Goal: Task Accomplishment & Management: Manage account settings

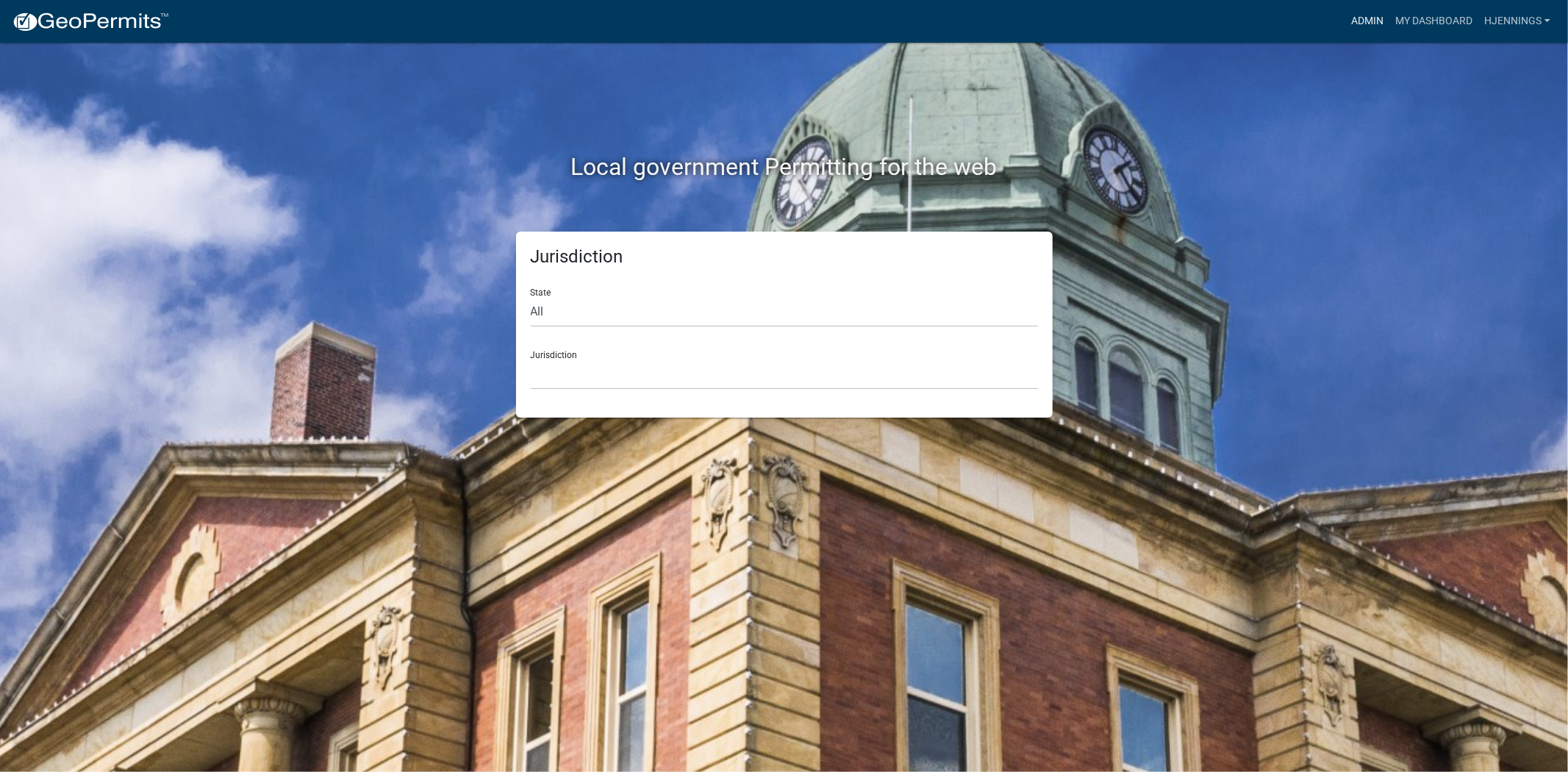
click at [1360, 23] on link "Admin" at bounding box center [1368, 21] width 44 height 28
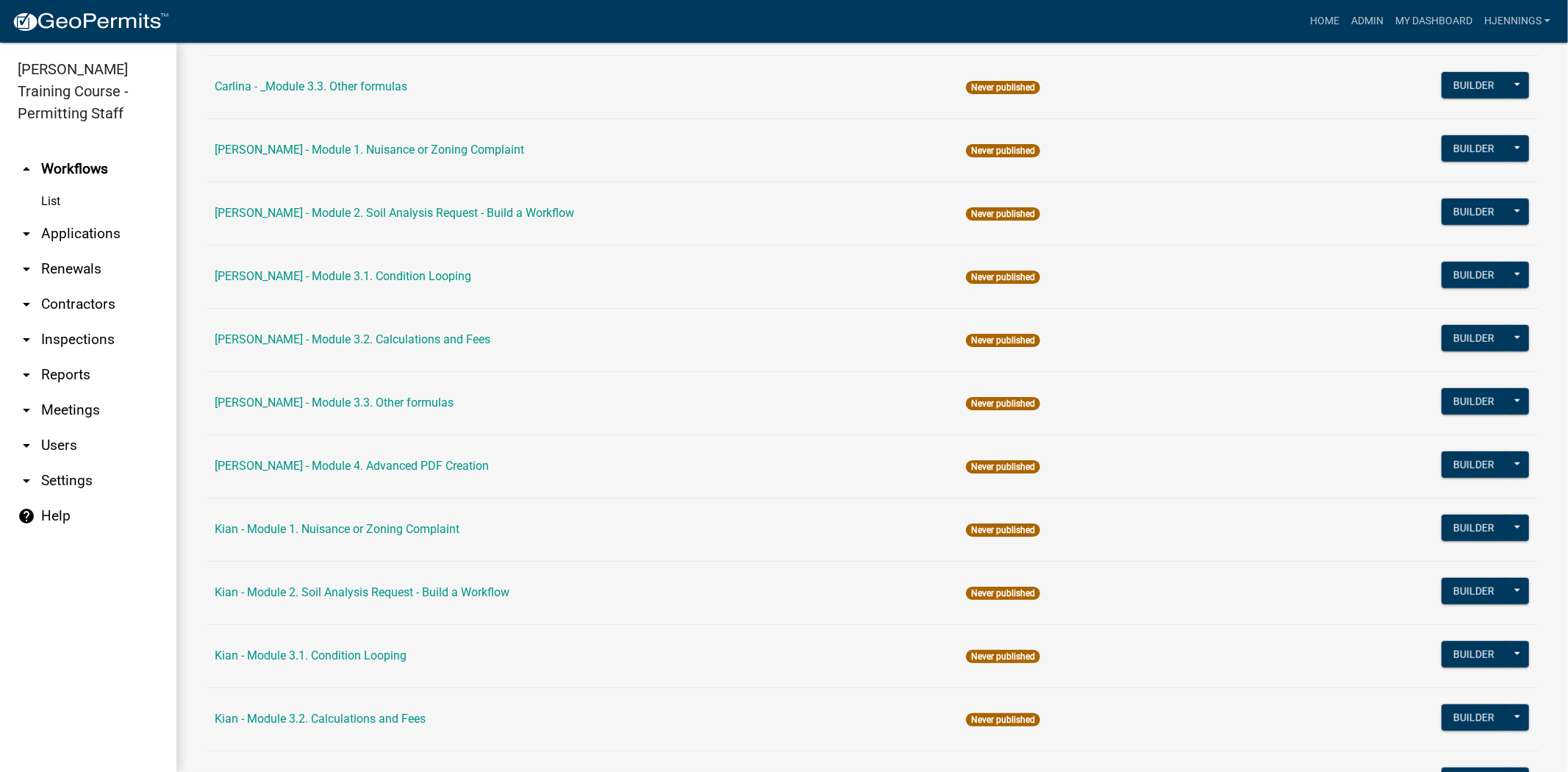
scroll to position [958, 0]
click at [394, 334] on link "[PERSON_NAME] - Module 3.2. Calculations and Fees" at bounding box center [353, 340] width 276 height 14
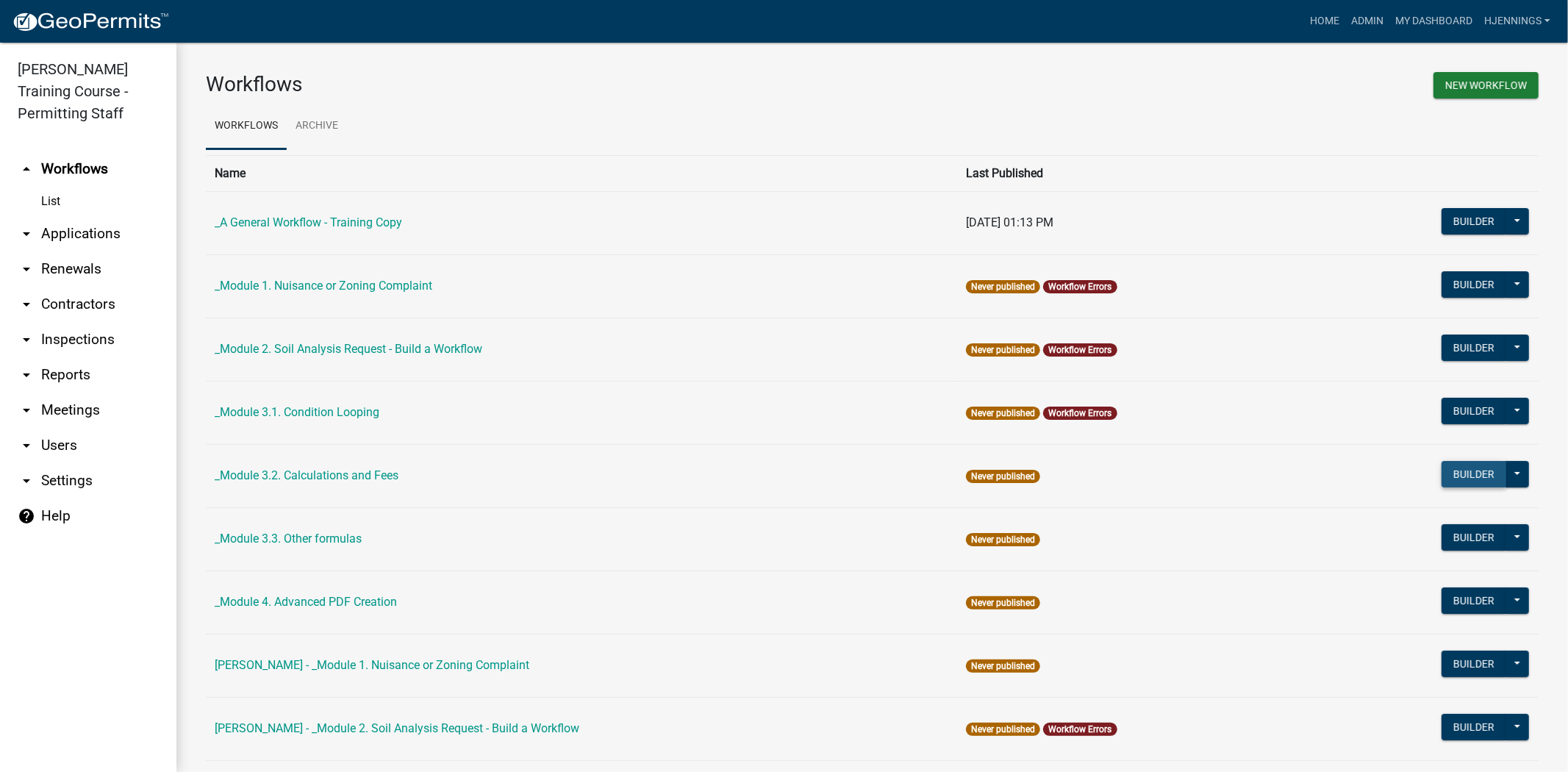
click at [1441, 471] on button "Builder" at bounding box center [1473, 474] width 64 height 27
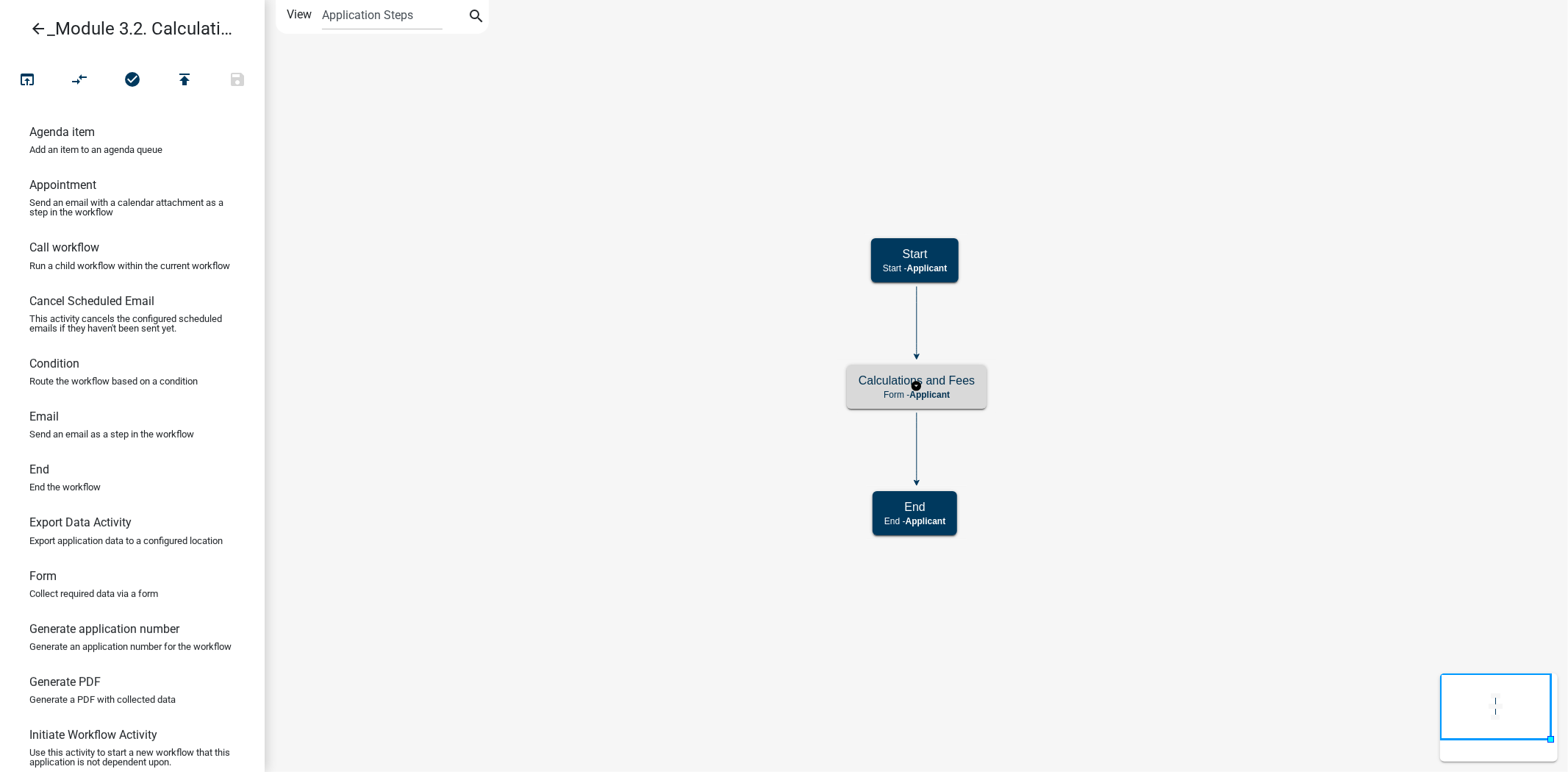
click at [872, 378] on h5 "Calculations and Fees" at bounding box center [917, 380] width 116 height 14
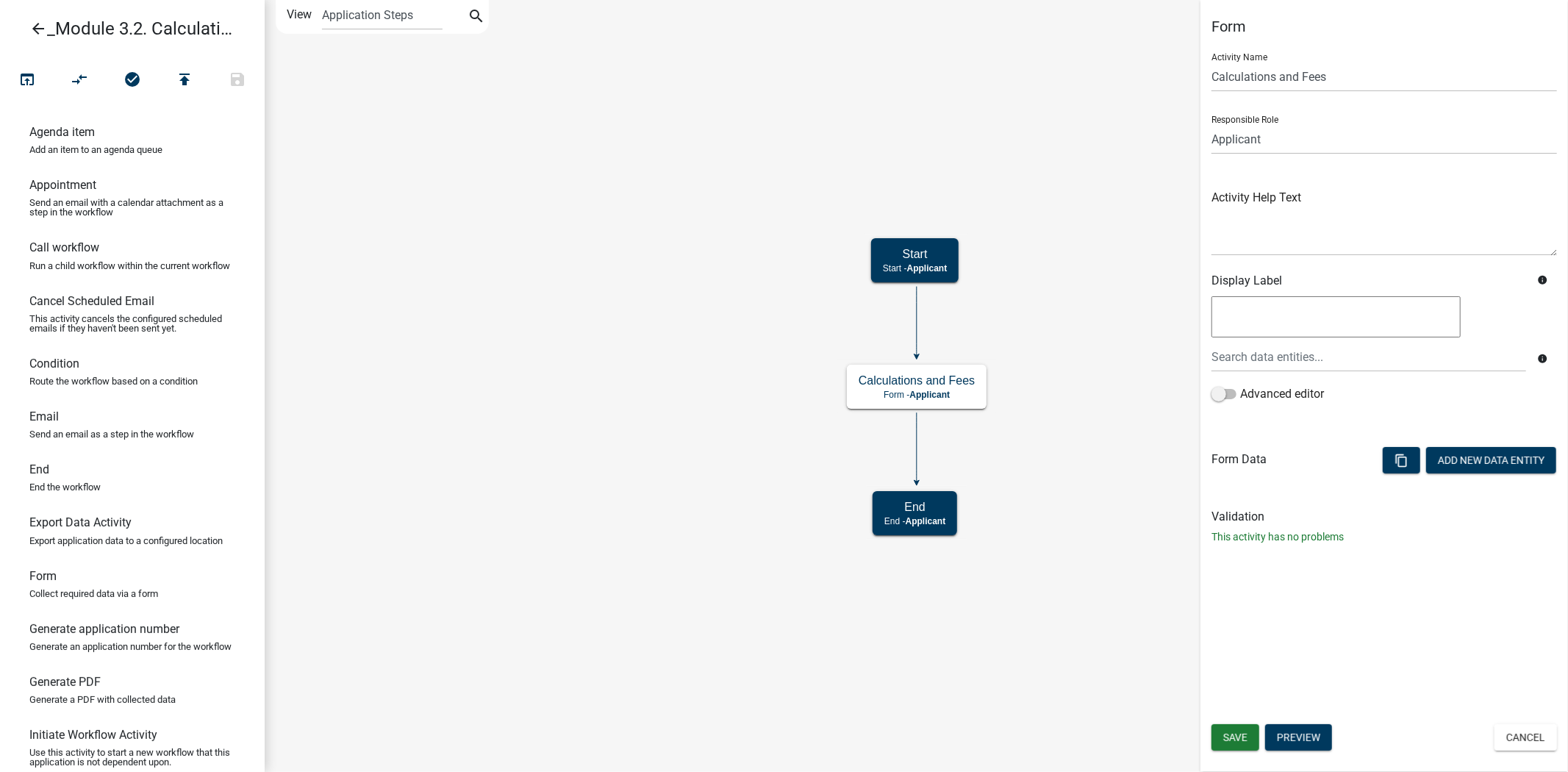
click at [1127, 209] on icon "Start Start - Applicant Calculations and Fees Form - Applicant End End - Applic…" at bounding box center [916, 386] width 1302 height 771
click at [32, 28] on icon "arrow_back" at bounding box center [38, 30] width 17 height 20
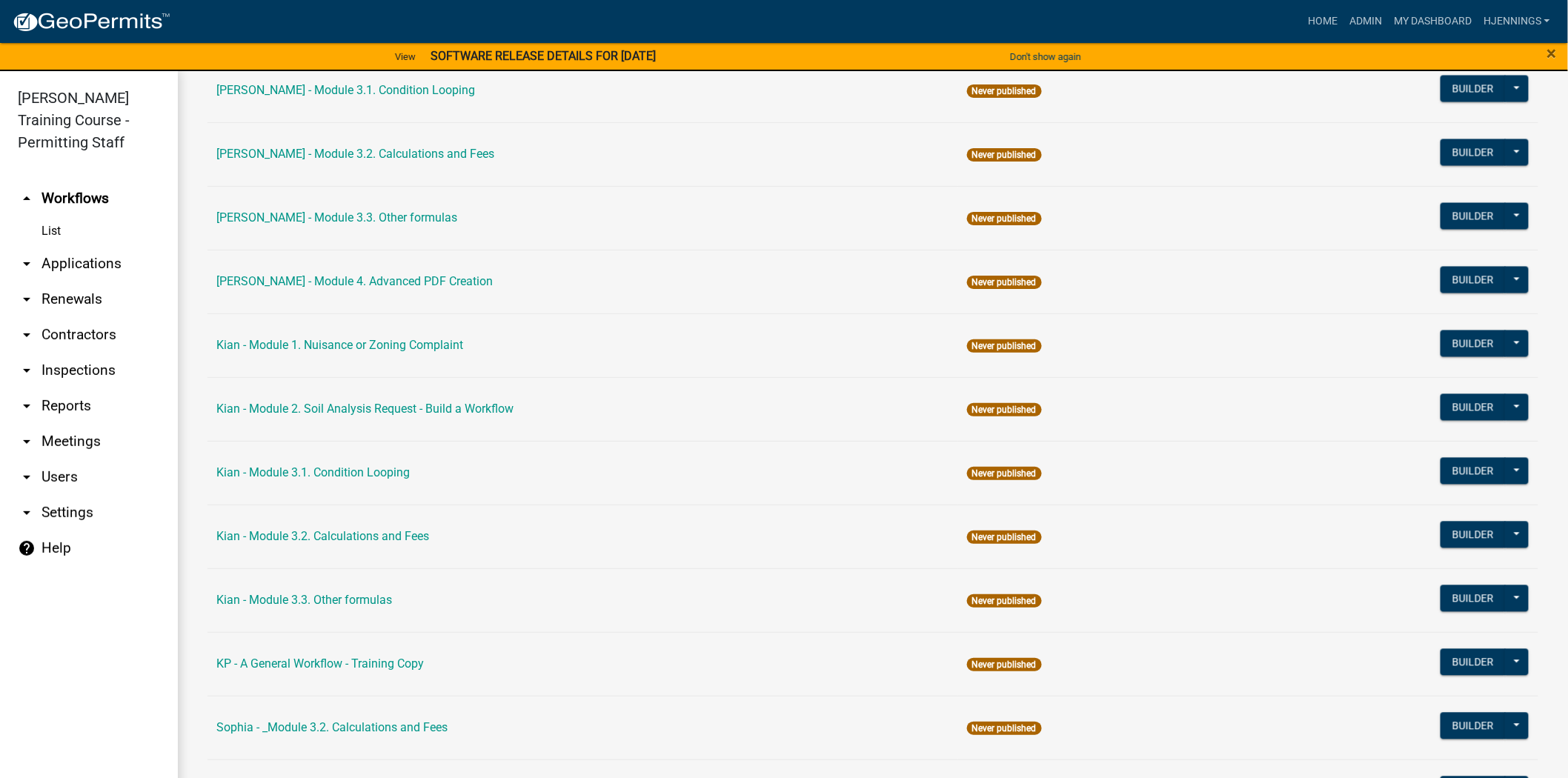
scroll to position [1183, 0]
click at [344, 539] on link "Kian - Module 3.2. Calculations and Fees" at bounding box center [323, 535] width 213 height 14
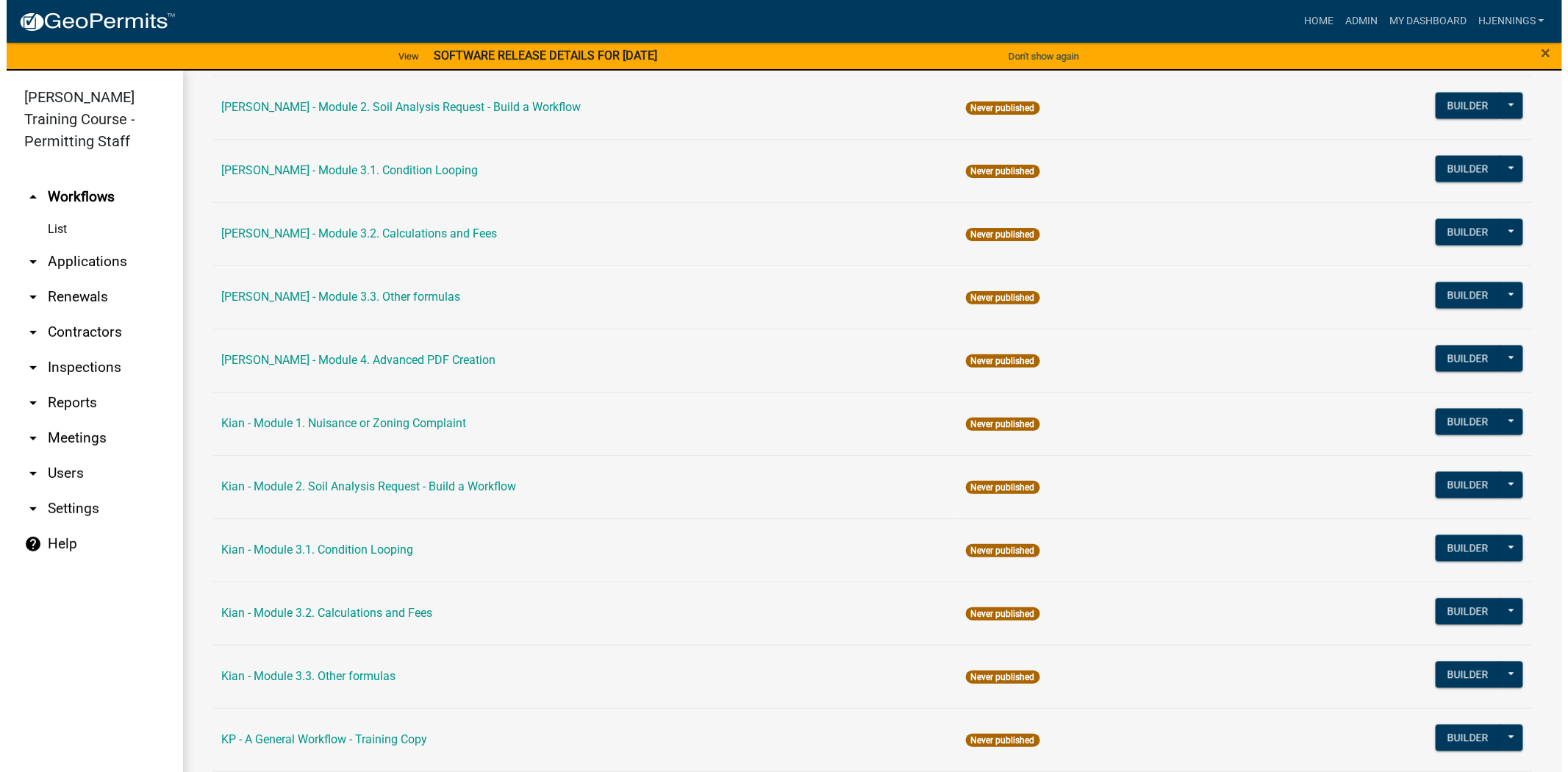
scroll to position [1095, 0]
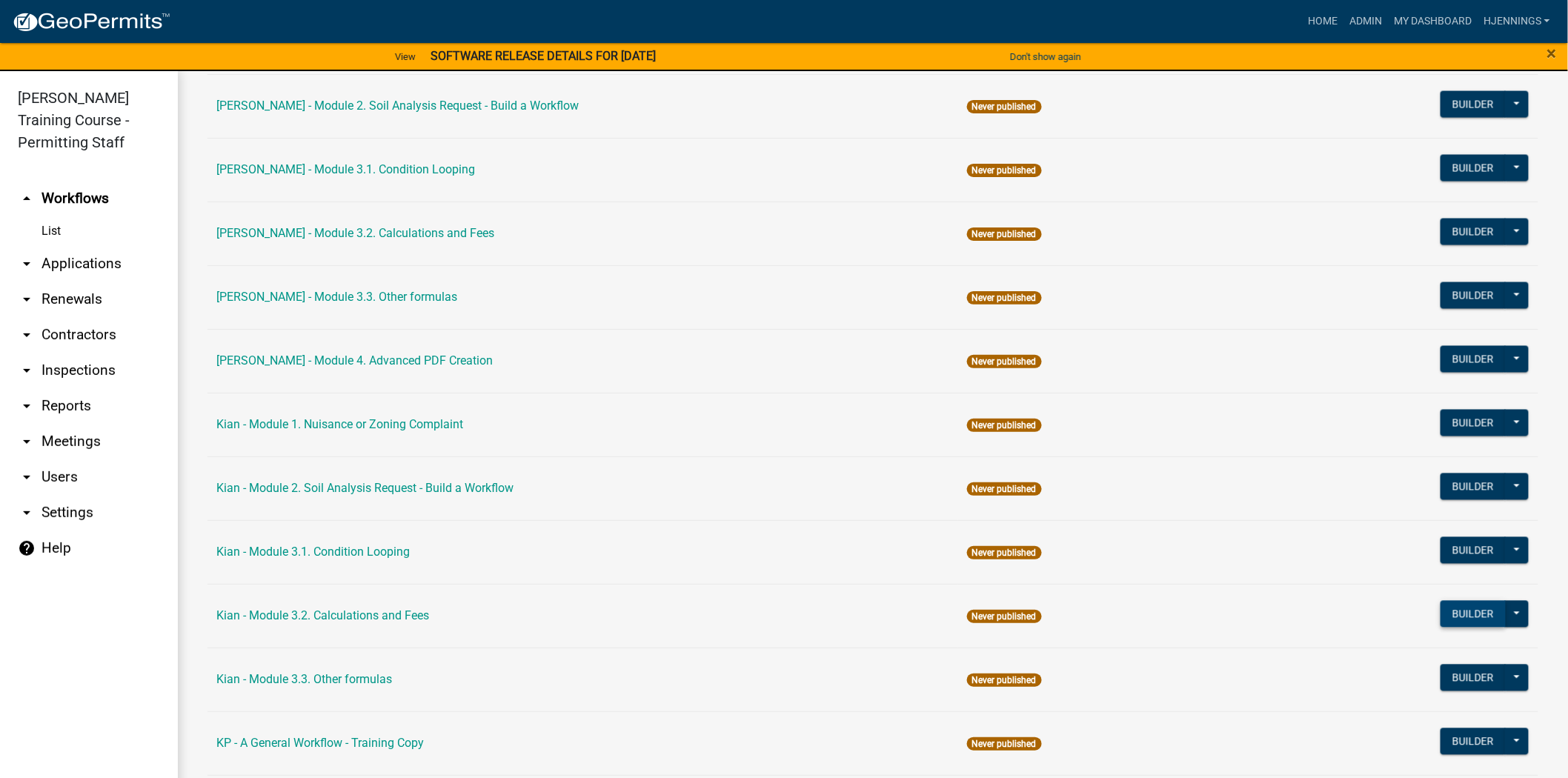
click at [1441, 618] on button "Builder" at bounding box center [1474, 614] width 65 height 27
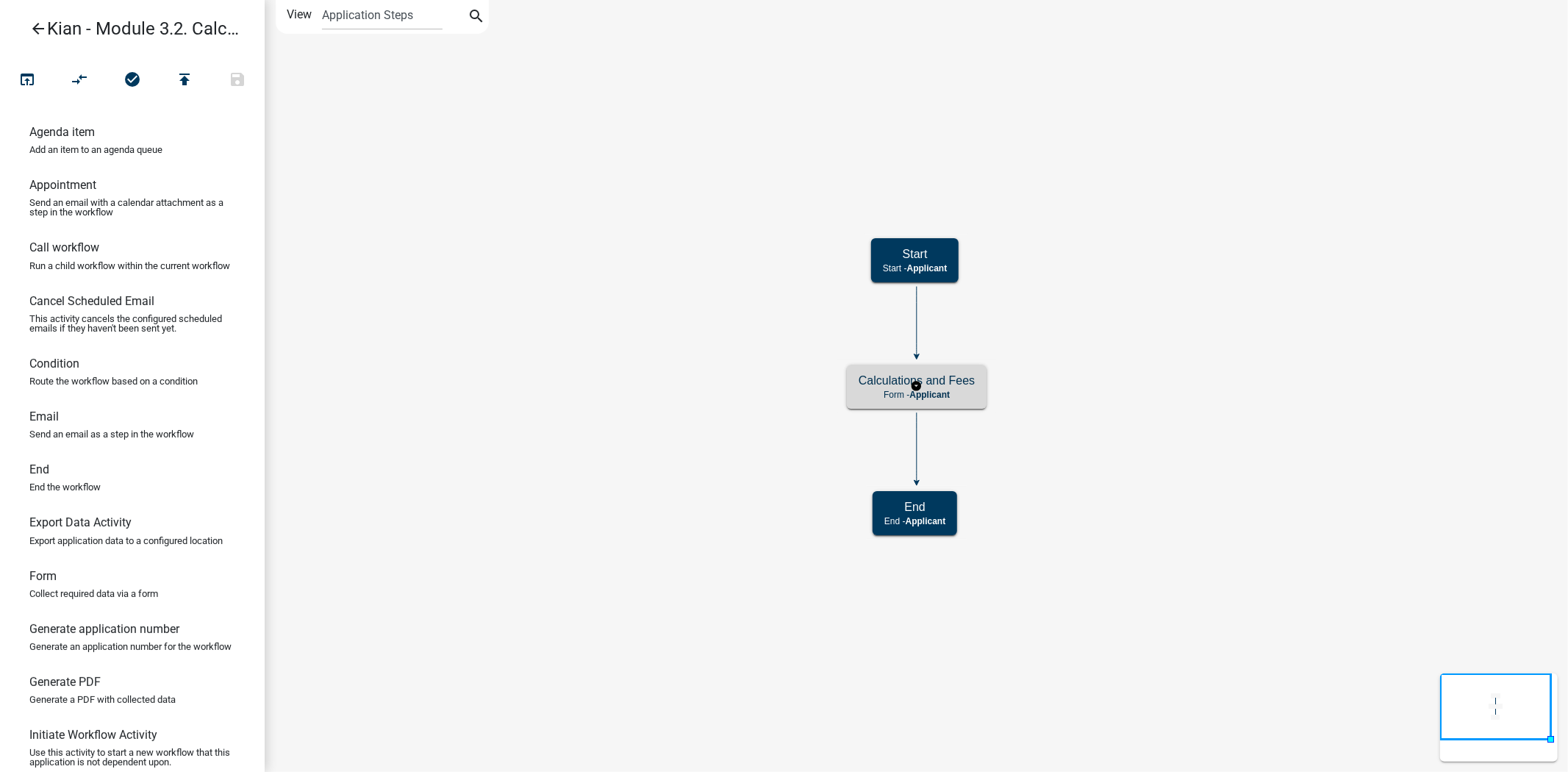
click at [849, 370] on div "Calculations and Fees Form - Applicant" at bounding box center [917, 387] width 140 height 44
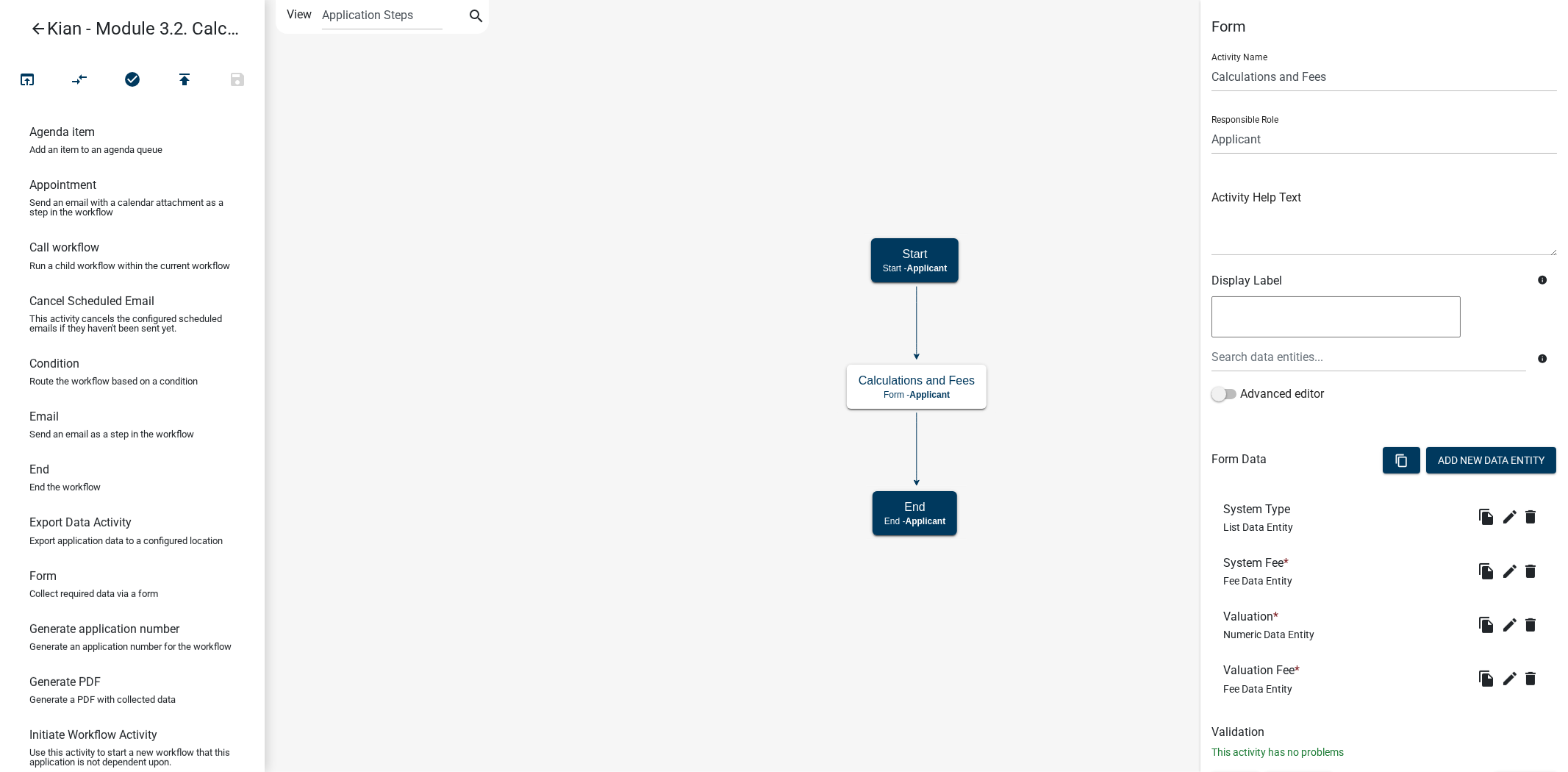
click at [38, 31] on icon "arrow_back" at bounding box center [38, 30] width 17 height 20
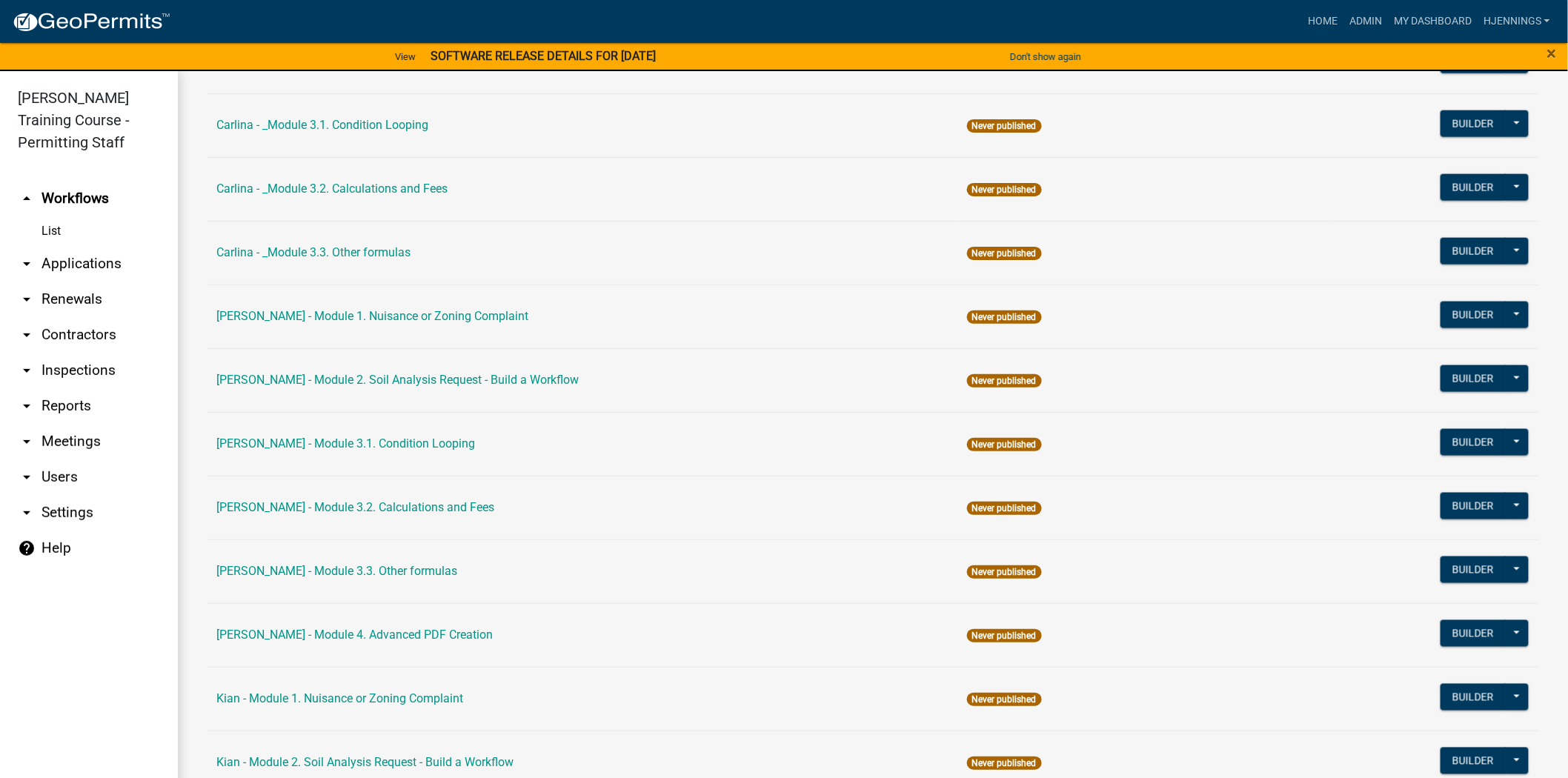
scroll to position [830, 0]
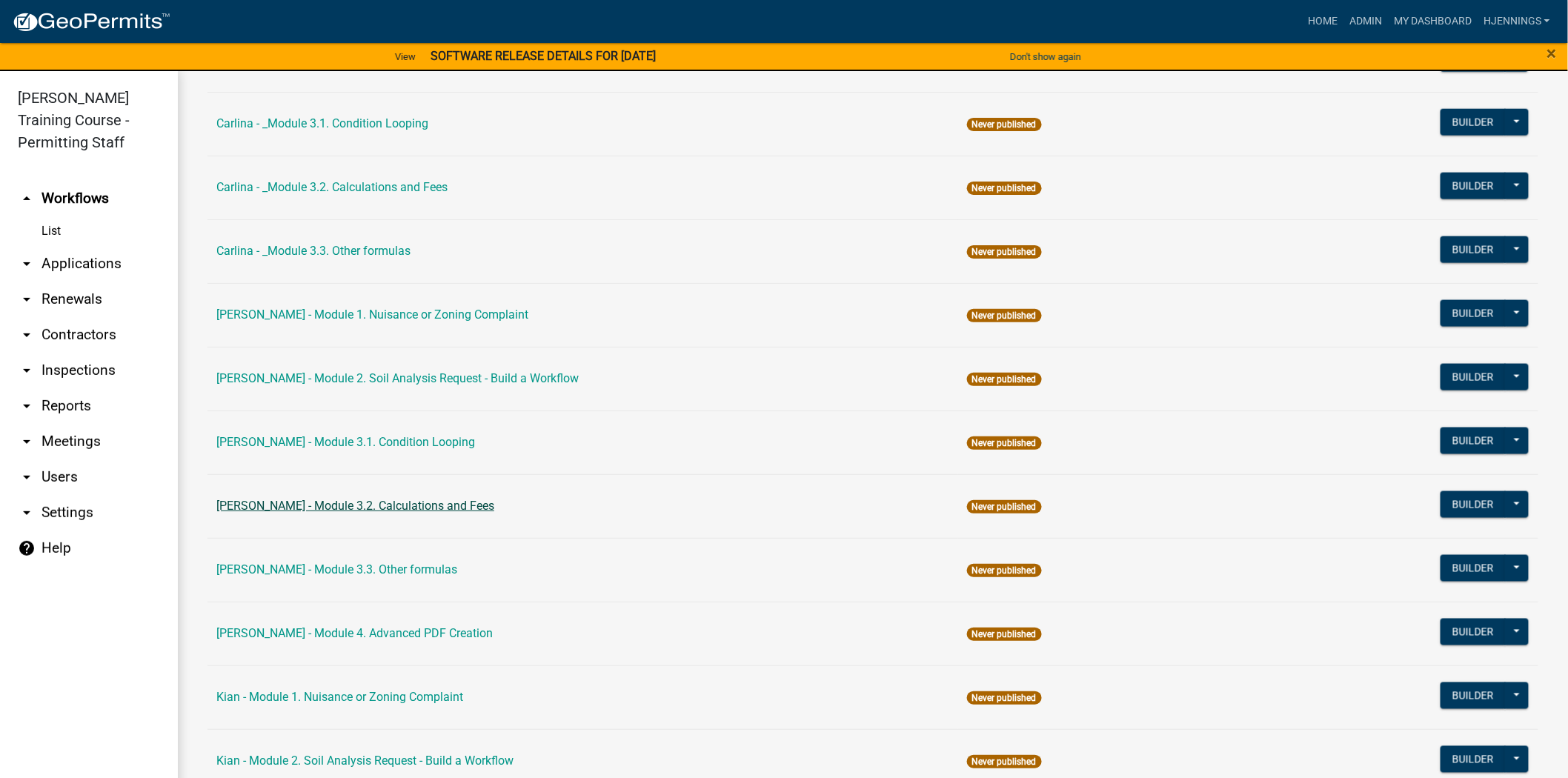
click at [401, 509] on link "[PERSON_NAME] - Module 3.2. Calculations and Fees" at bounding box center [356, 506] width 278 height 14
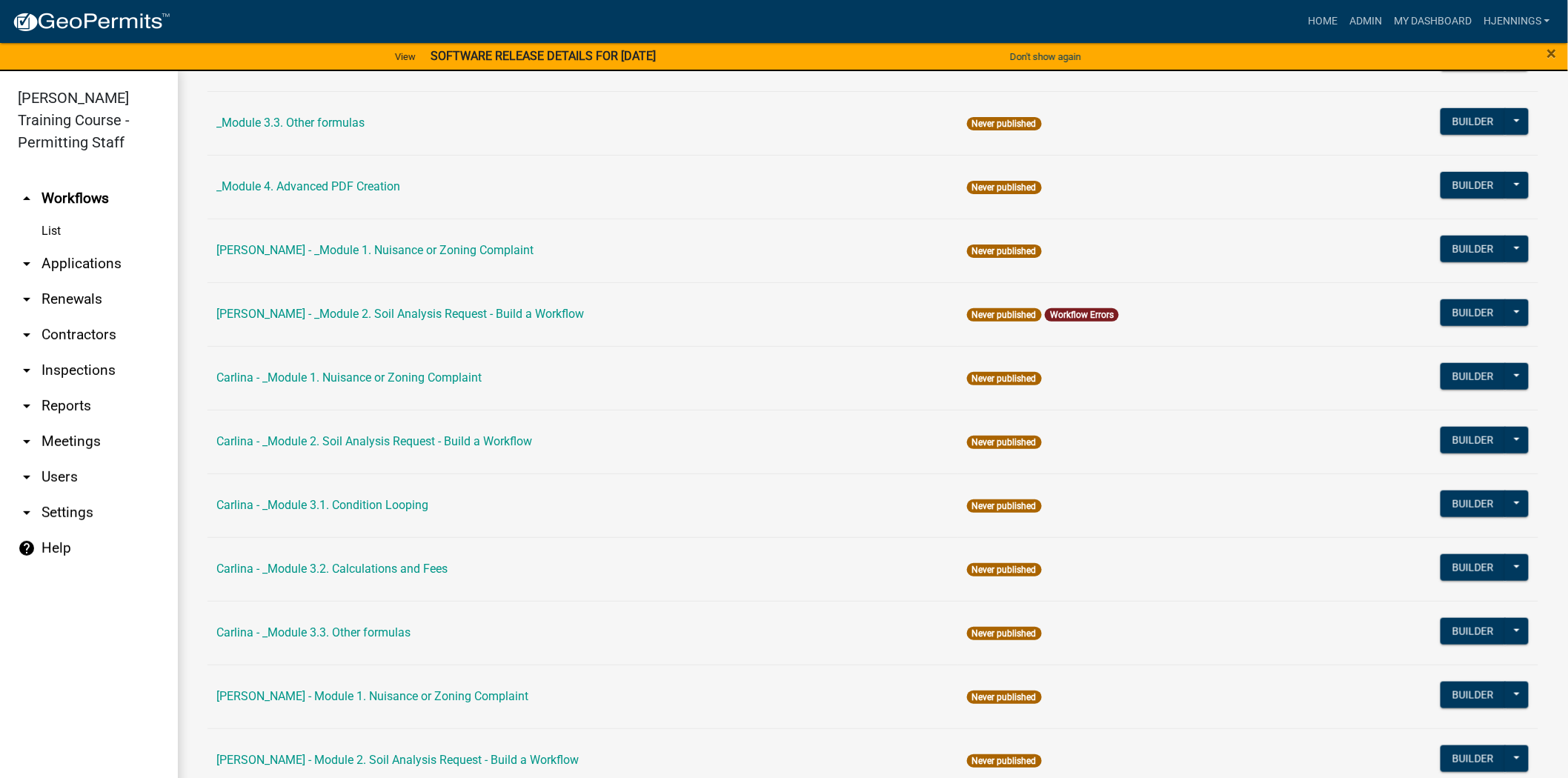
scroll to position [461, 0]
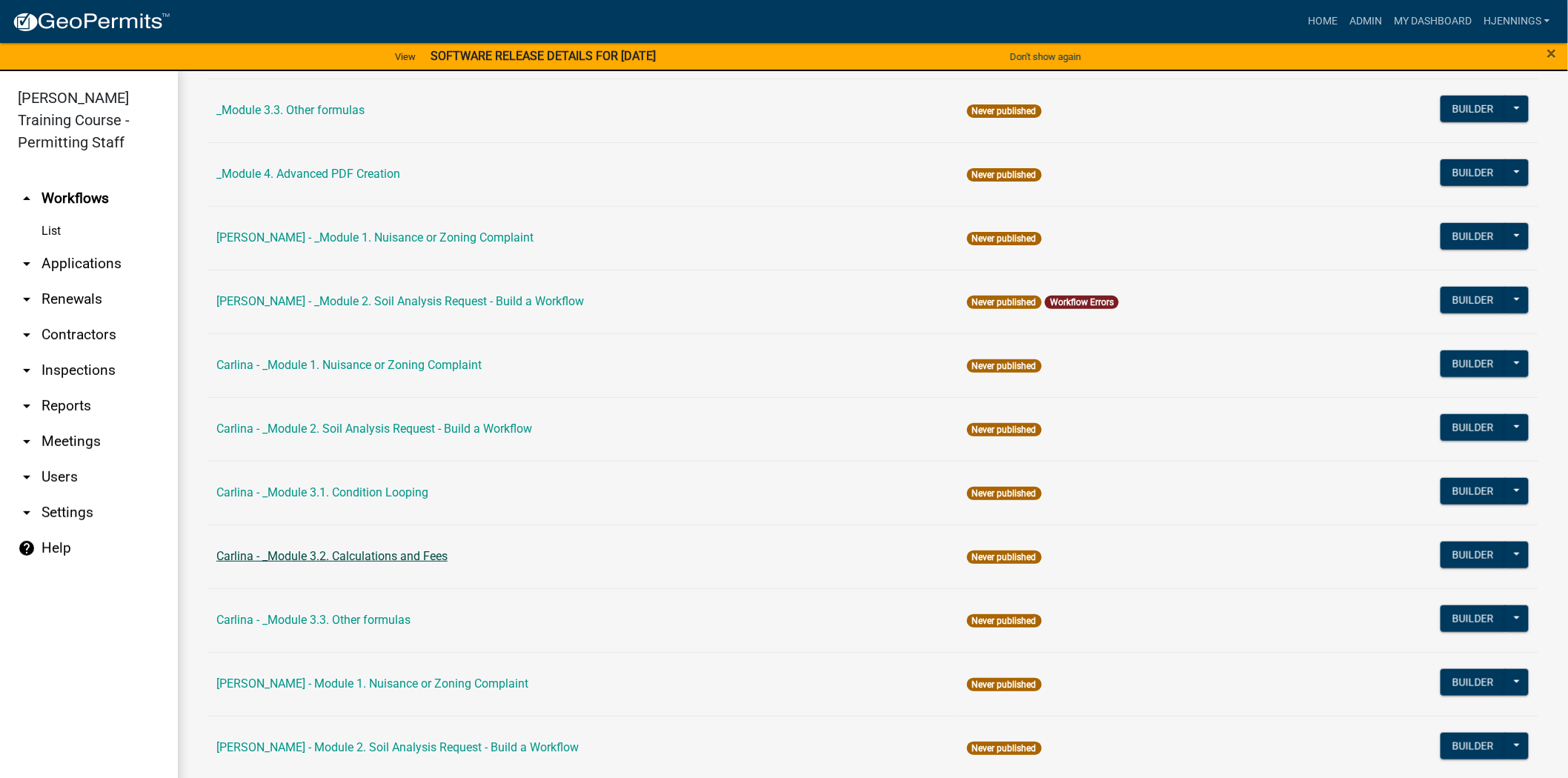
click at [395, 551] on link "Carlina - _Module 3.2. Calculations and Fees" at bounding box center [332, 556] width 232 height 14
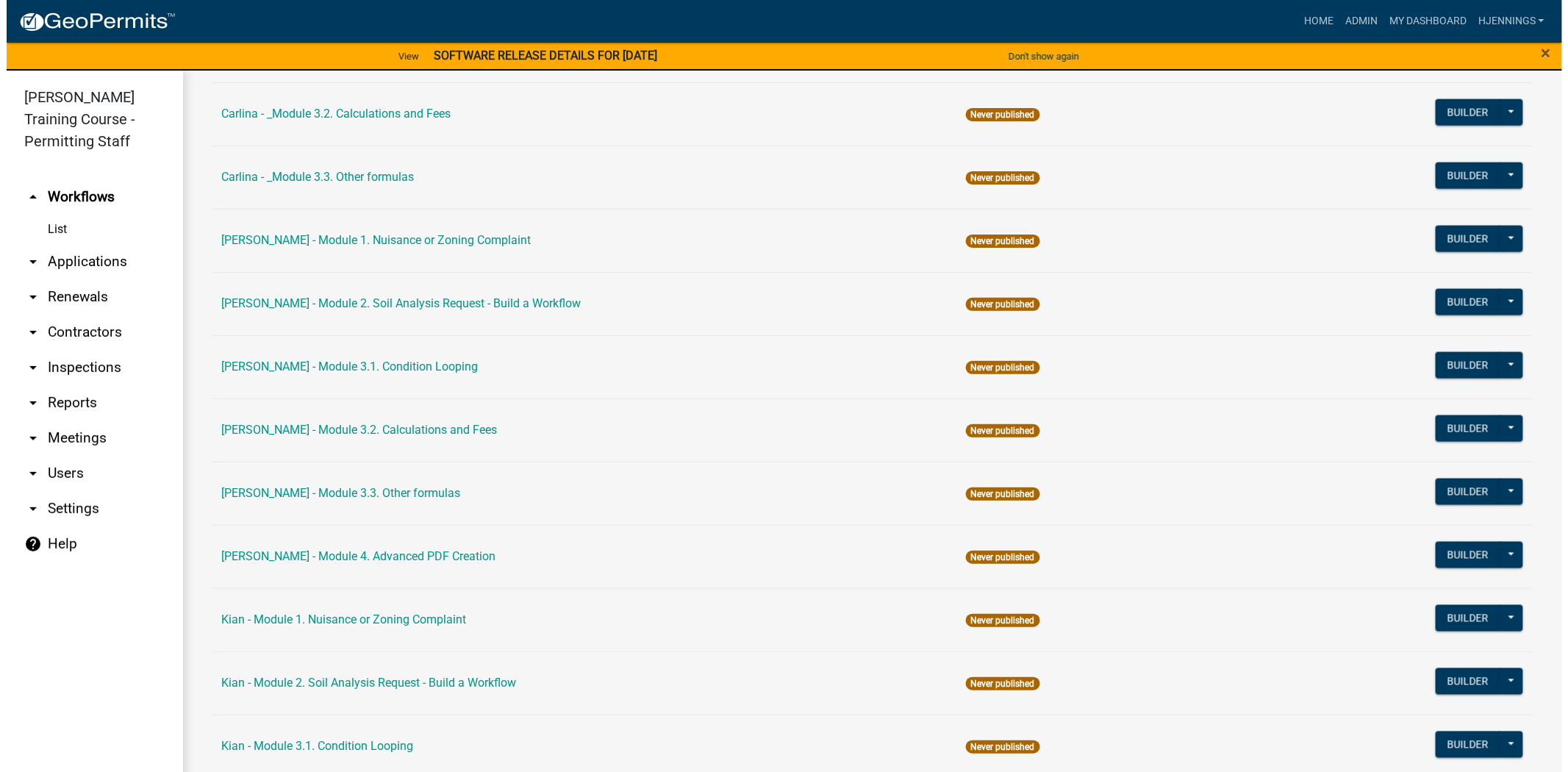
scroll to position [796, 0]
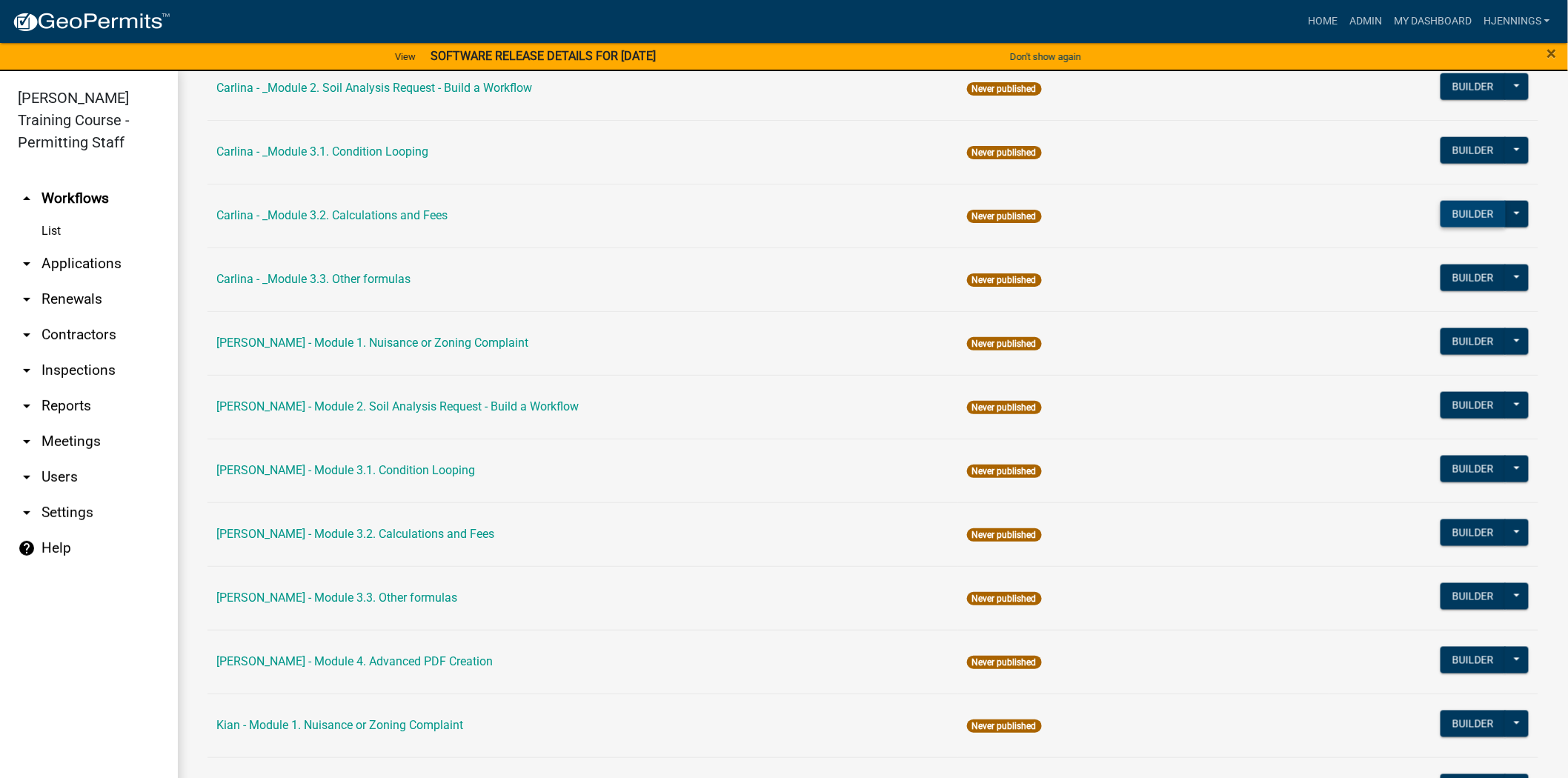
click at [1449, 228] on button "Builder" at bounding box center [1474, 214] width 65 height 27
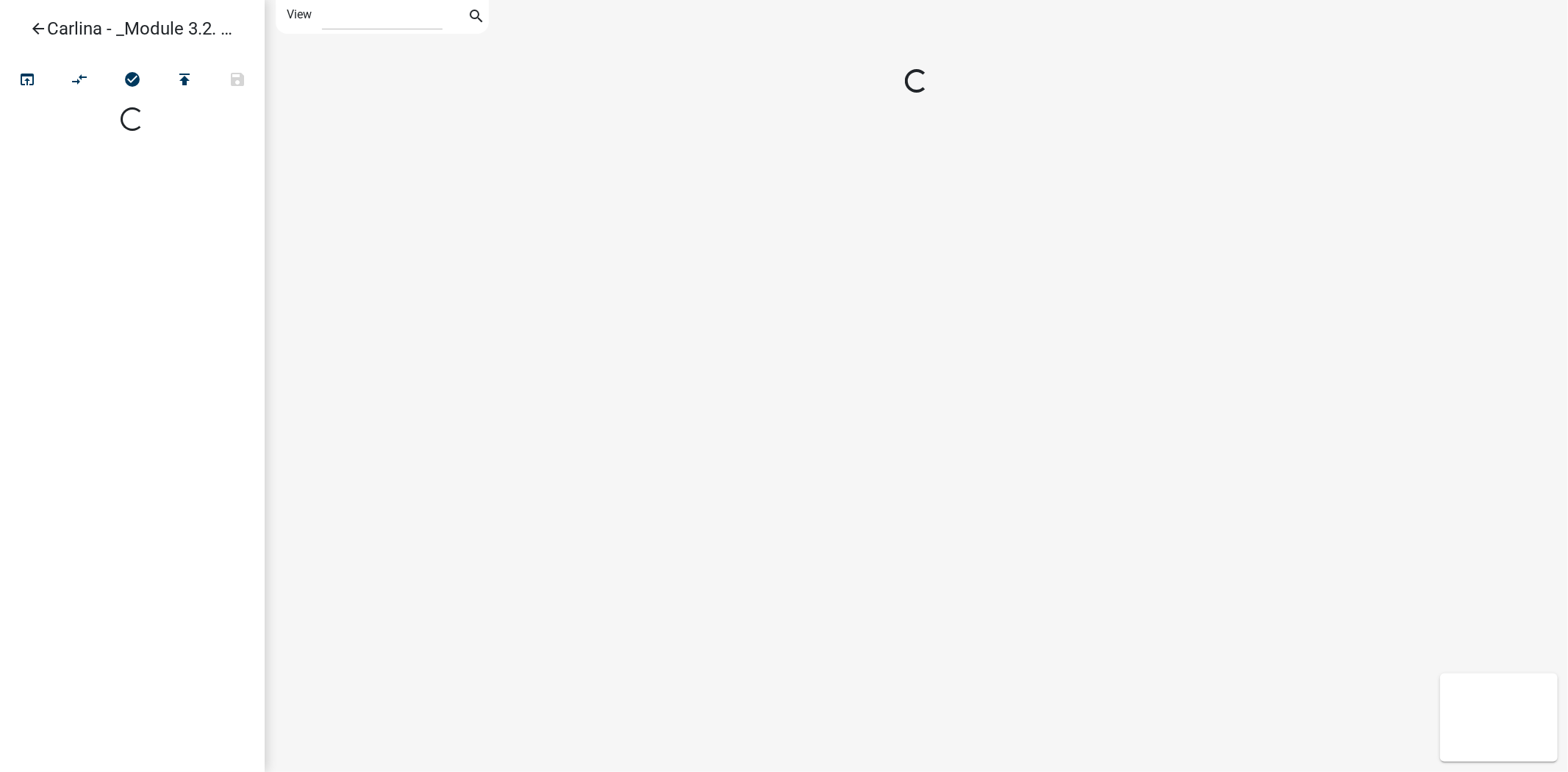
select select "1"
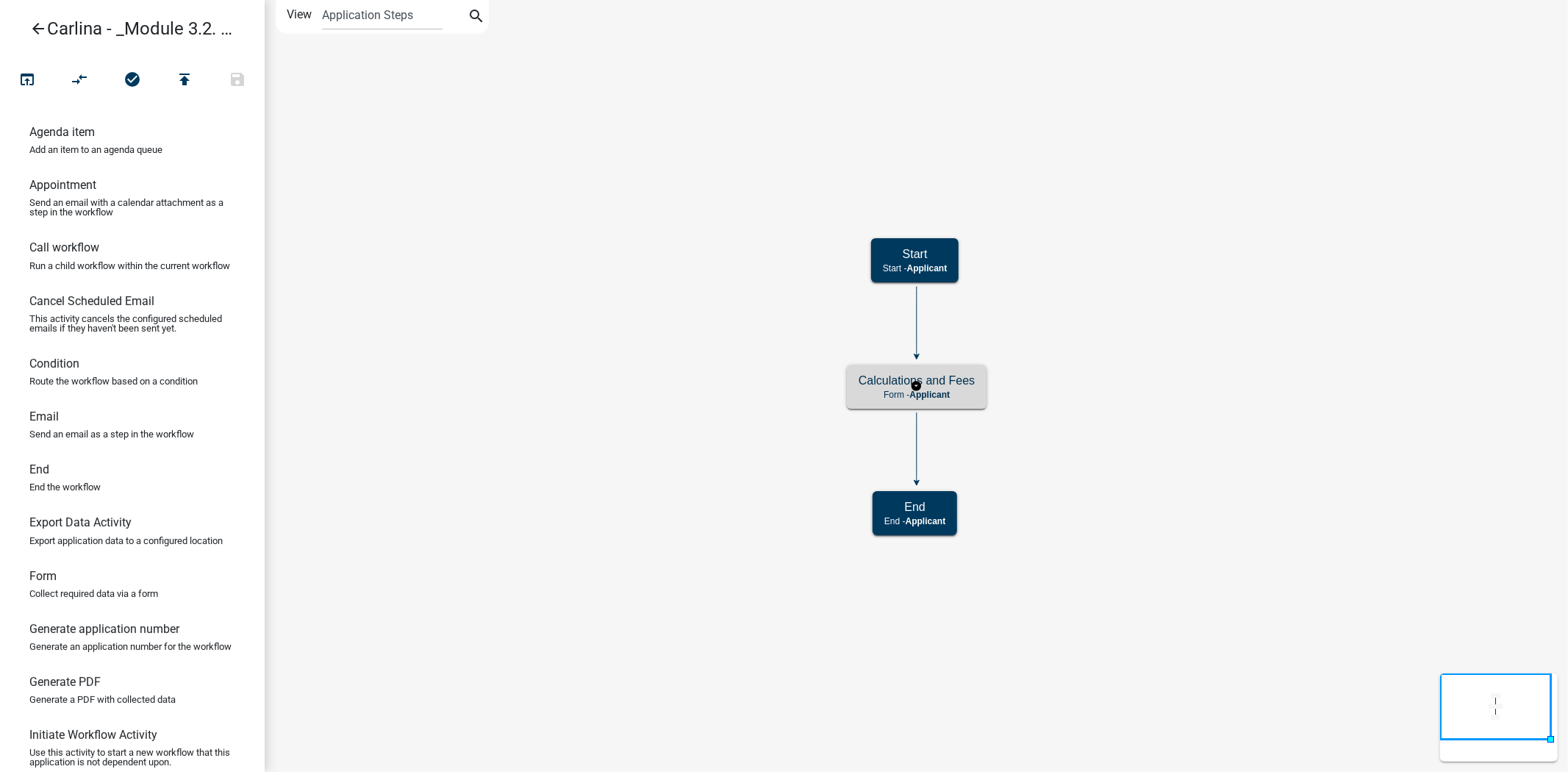
click at [857, 398] on div "Calculations and Fees Form - Applicant" at bounding box center [917, 387] width 140 height 44
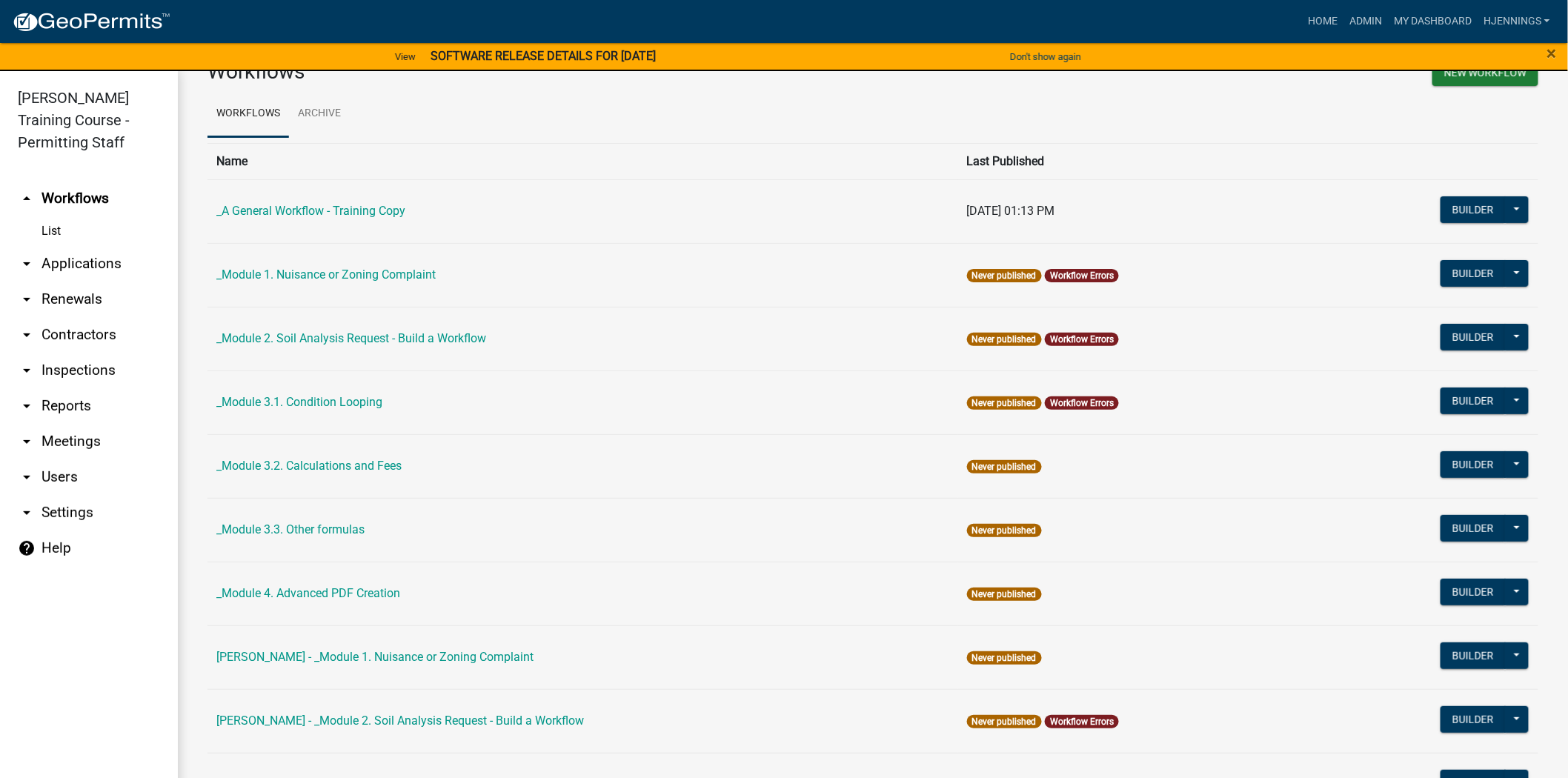
scroll to position [43, 0]
click at [1505, 474] on button at bounding box center [1517, 464] width 24 height 27
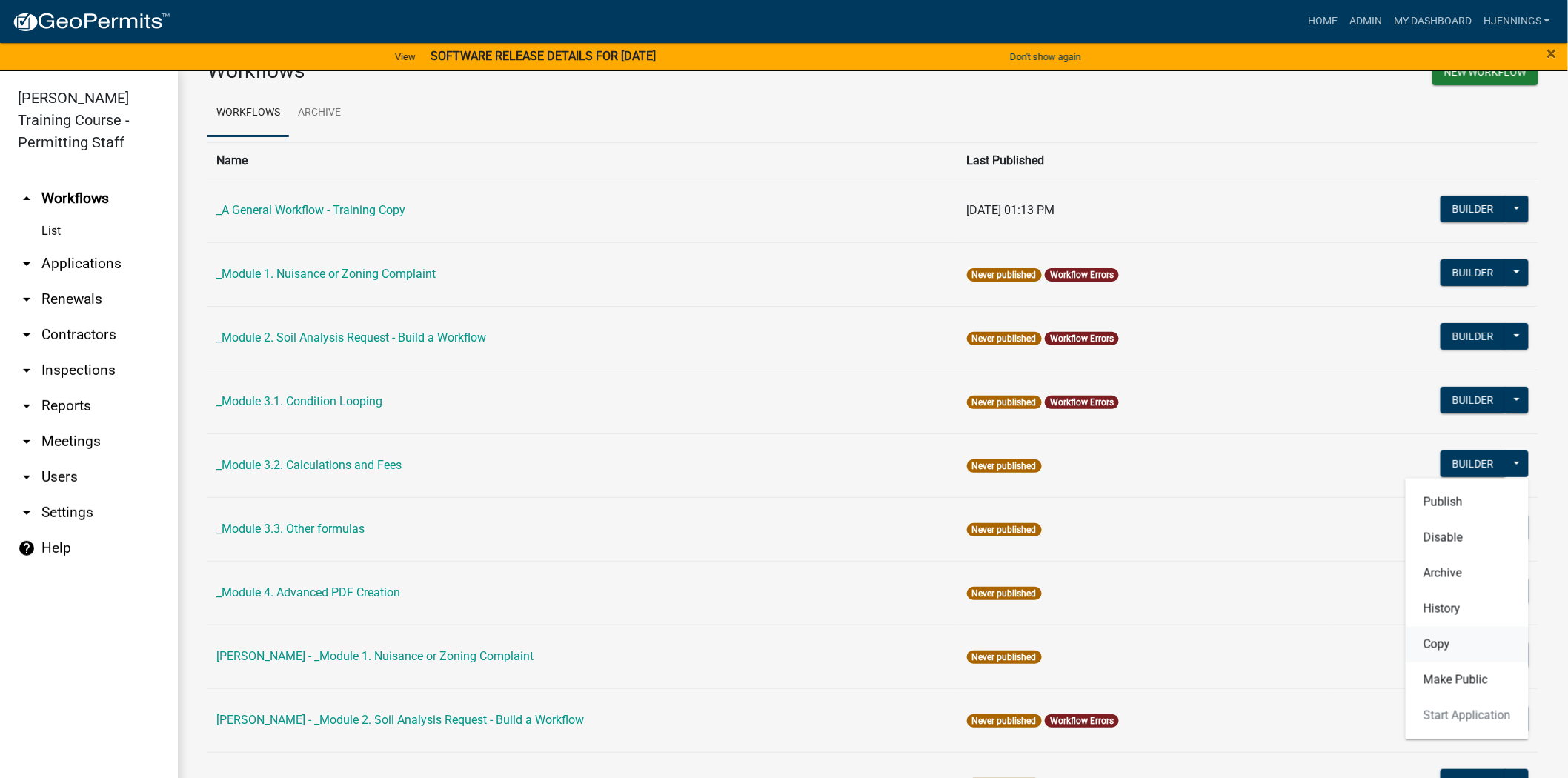
click at [1432, 637] on button "Copy" at bounding box center [1467, 644] width 123 height 35
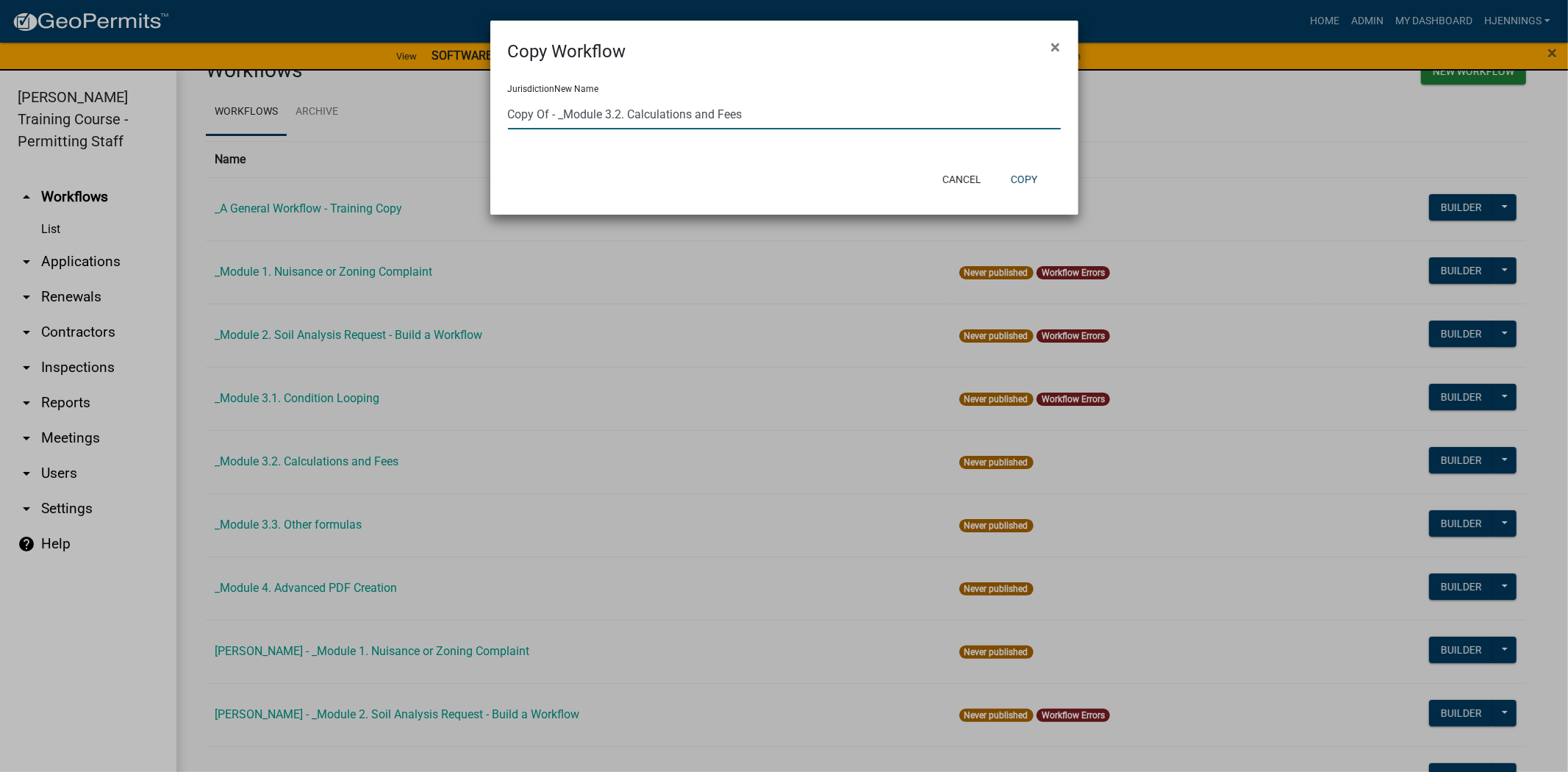
drag, startPoint x: 562, startPoint y: 118, endPoint x: 362, endPoint y: 108, distance: 200.2
click at [362, 108] on ngb-modal-window "Copy Workflow × Jurisdiction New Name Copy Of - _Module 3.2. Calculations and F…" at bounding box center [784, 386] width 1568 height 772
click at [930, 131] on div "Jurisdiction New Name Holly - Module 3.2. Calculations and Fees" at bounding box center [784, 112] width 588 height 96
click at [967, 128] on input "[PERSON_NAME] - Module 3.2. Calculations and Fees" at bounding box center [784, 114] width 553 height 30
type input "[PERSON_NAME] - Module 3.2. Calculations and Fees (2)"
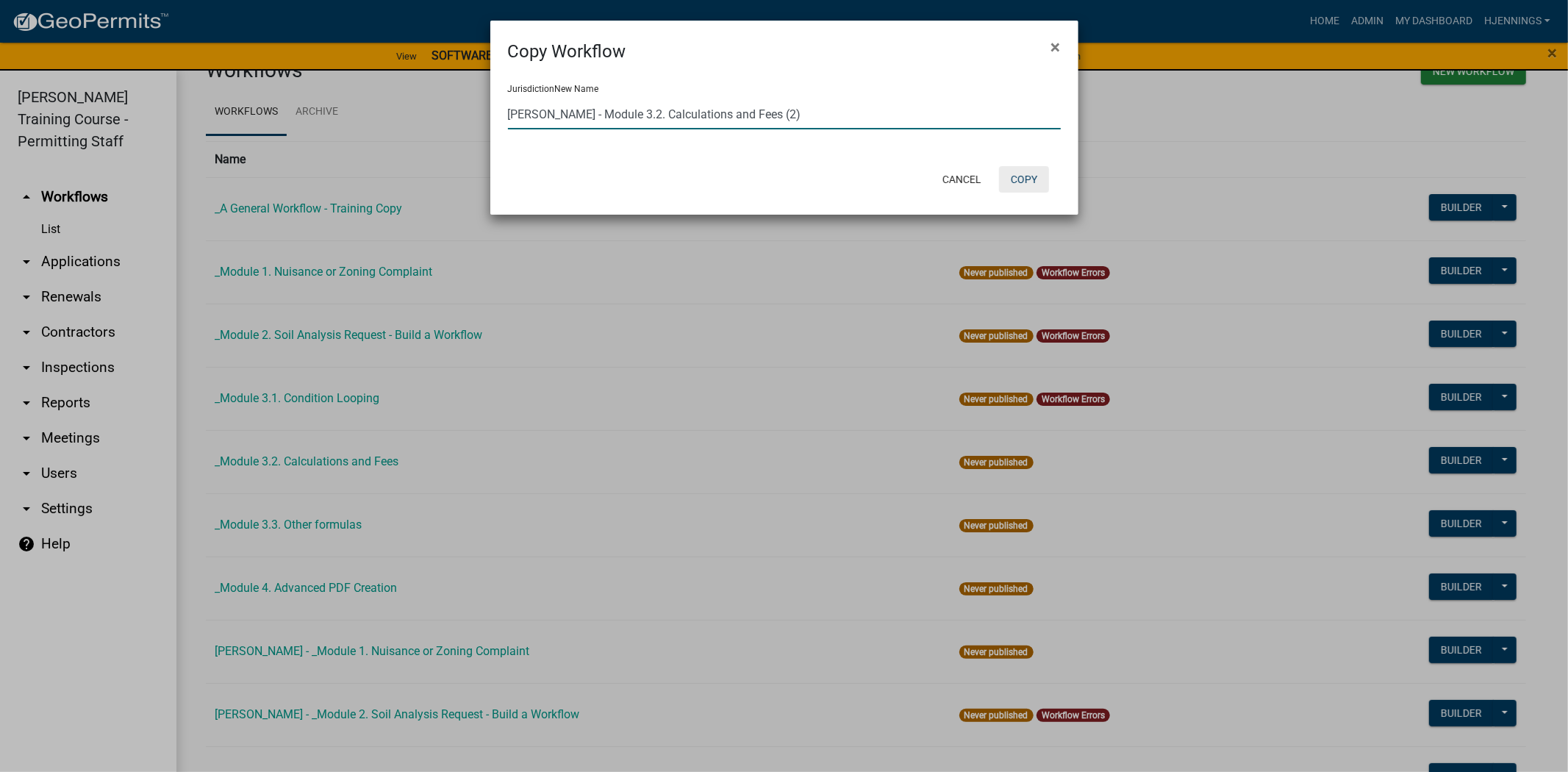
click at [1034, 177] on button "Copy" at bounding box center [1024, 179] width 50 height 27
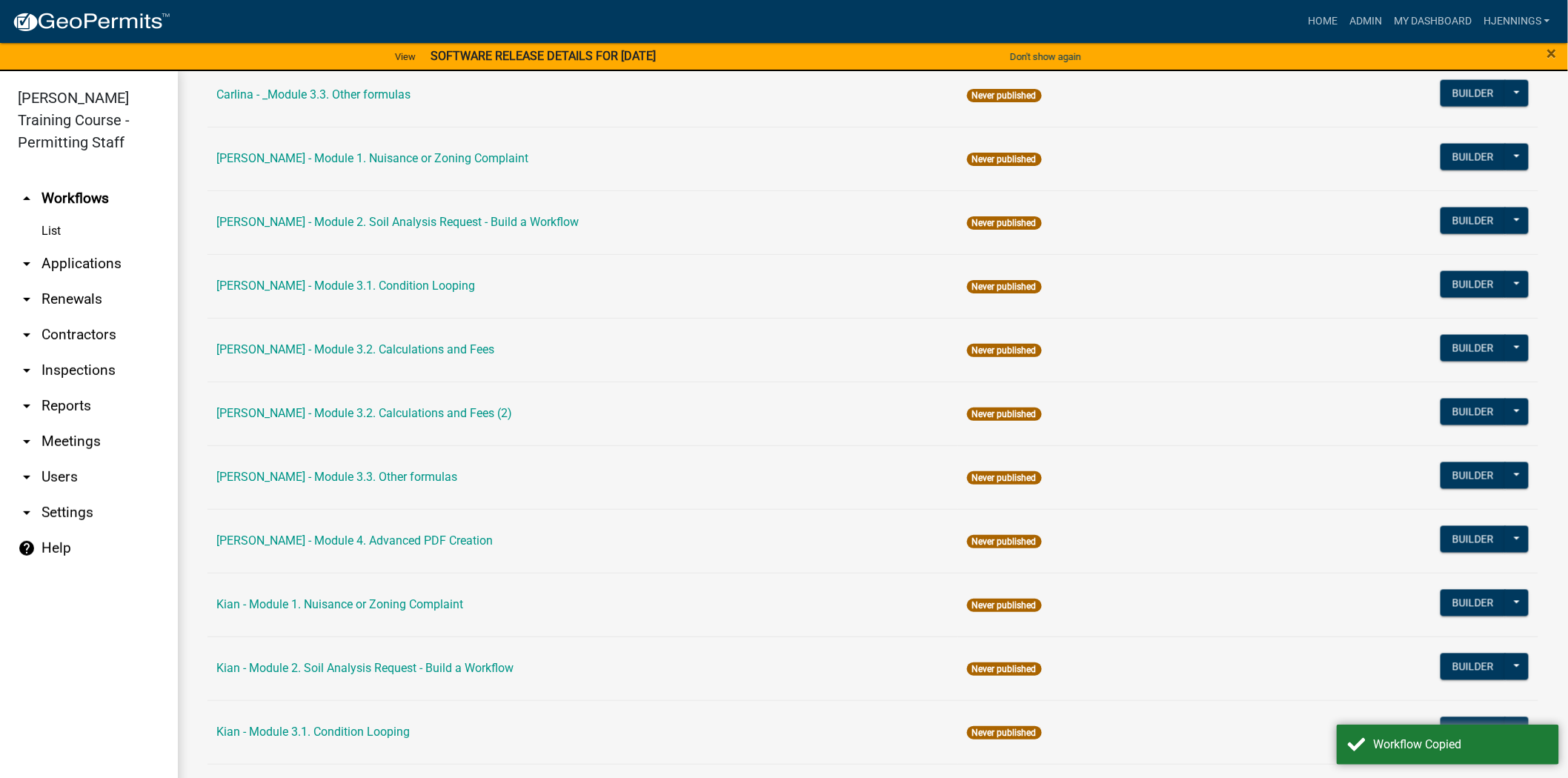
scroll to position [1004, 0]
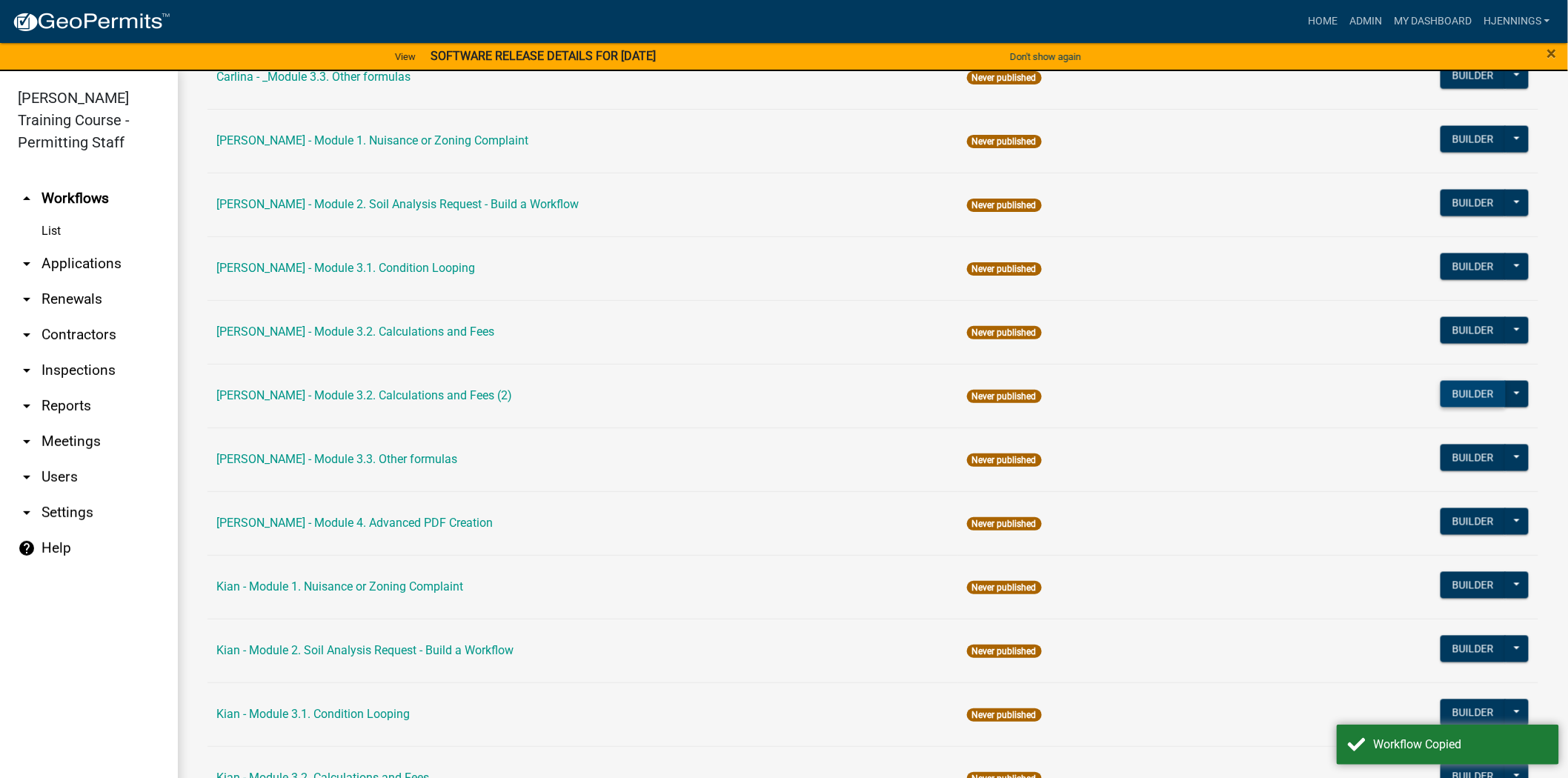
click at [1468, 395] on button "Builder" at bounding box center [1474, 394] width 65 height 27
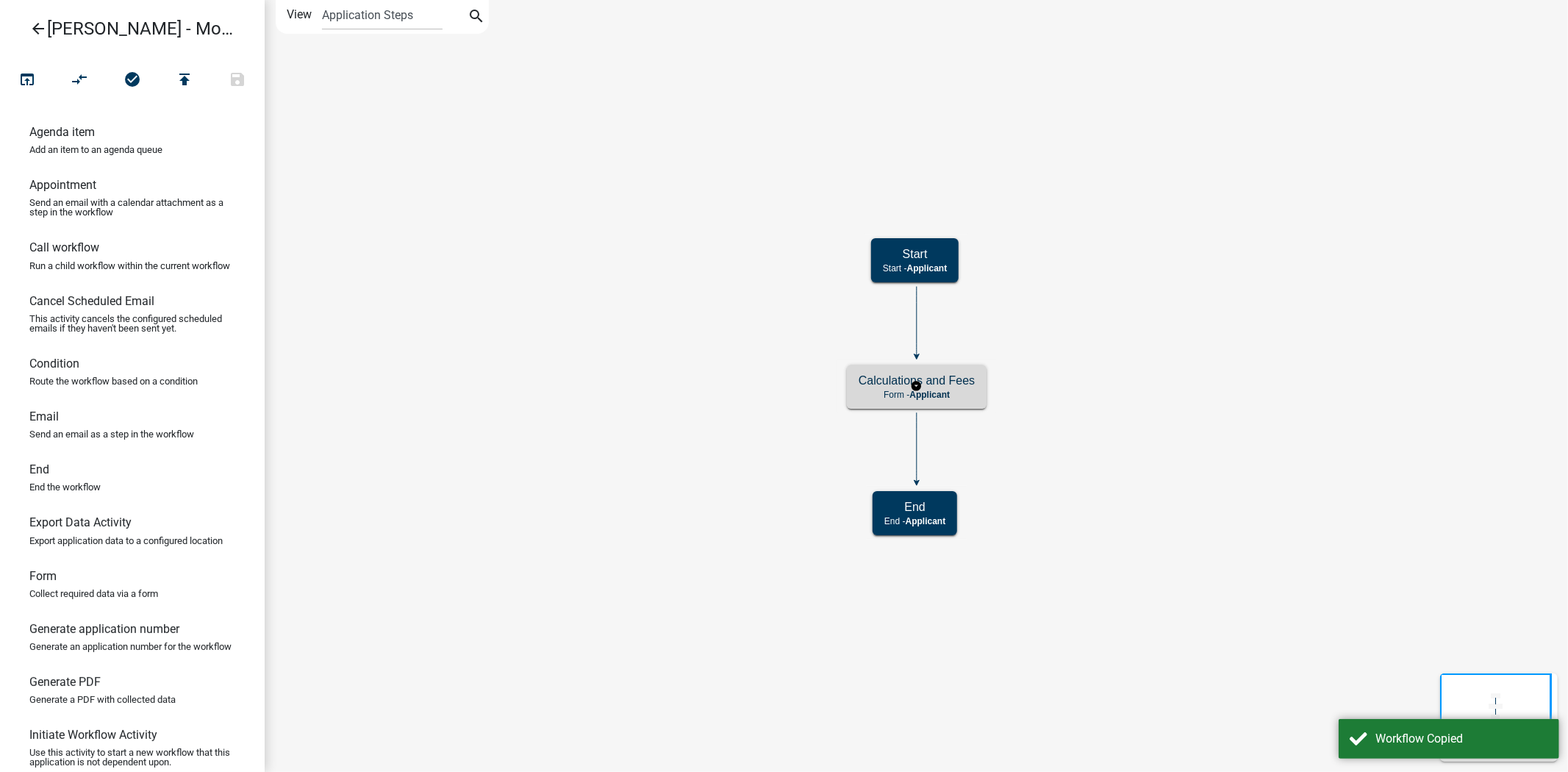
click at [856, 385] on div "Calculations and Fees Form - Applicant" at bounding box center [917, 387] width 140 height 44
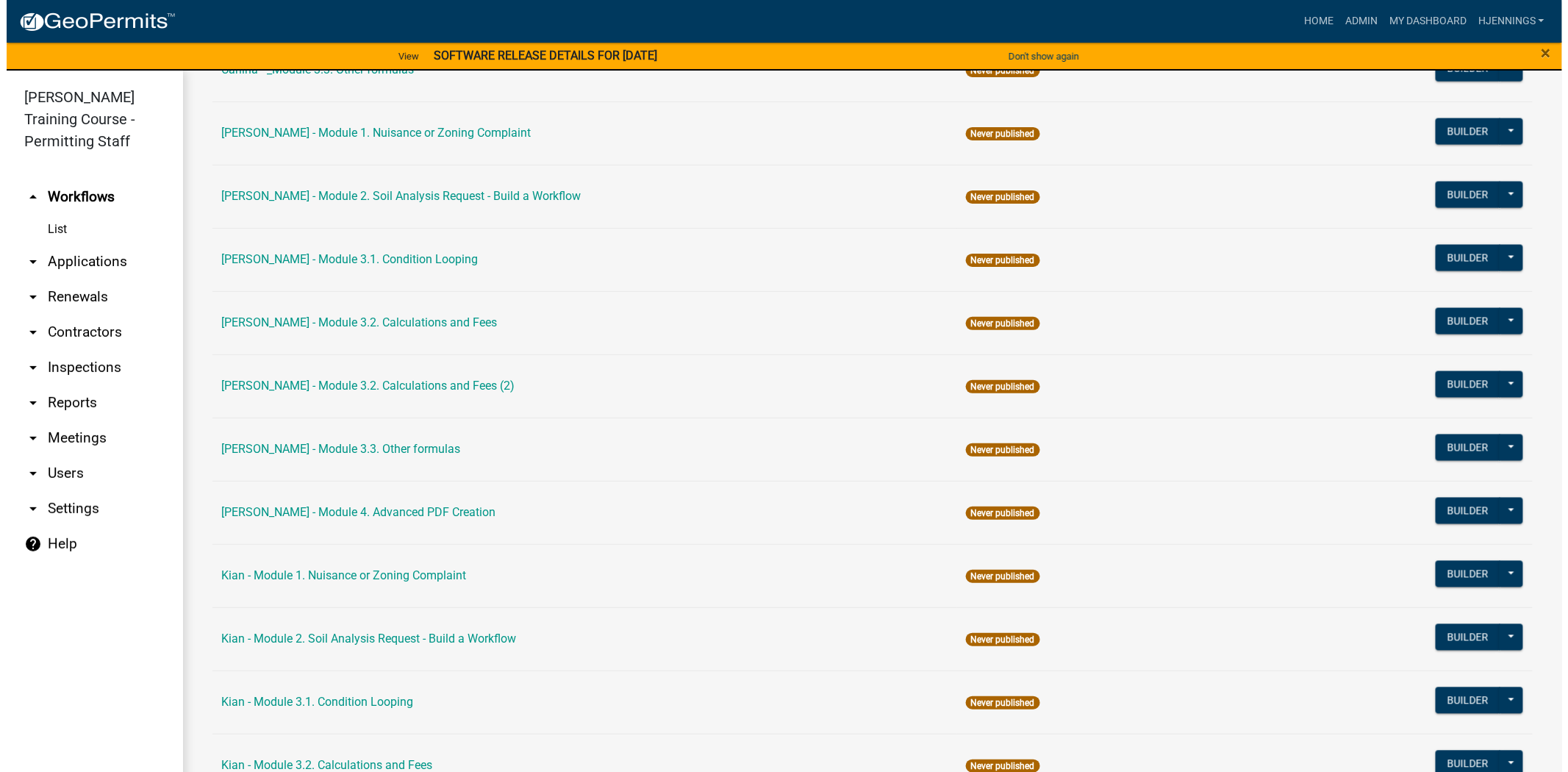
scroll to position [1004, 0]
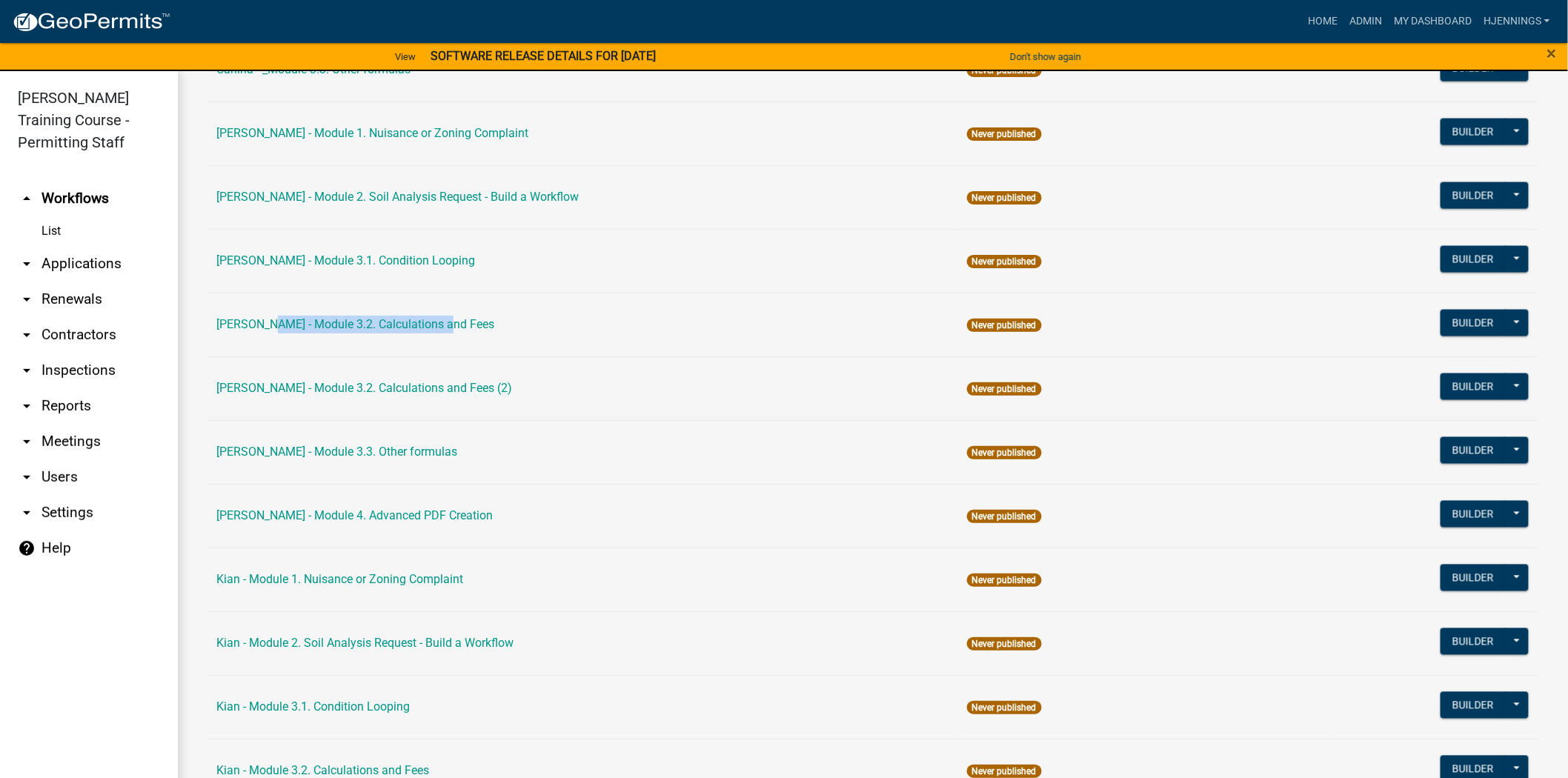
drag, startPoint x: 444, startPoint y: 321, endPoint x: 255, endPoint y: 307, distance: 189.5
click at [255, 307] on td "[PERSON_NAME] - Module 3.2. Calculations and Fees" at bounding box center [583, 324] width 751 height 64
copy link "Module 3.2. Calculations and Fees"
click at [1447, 316] on button "Builder" at bounding box center [1474, 323] width 65 height 27
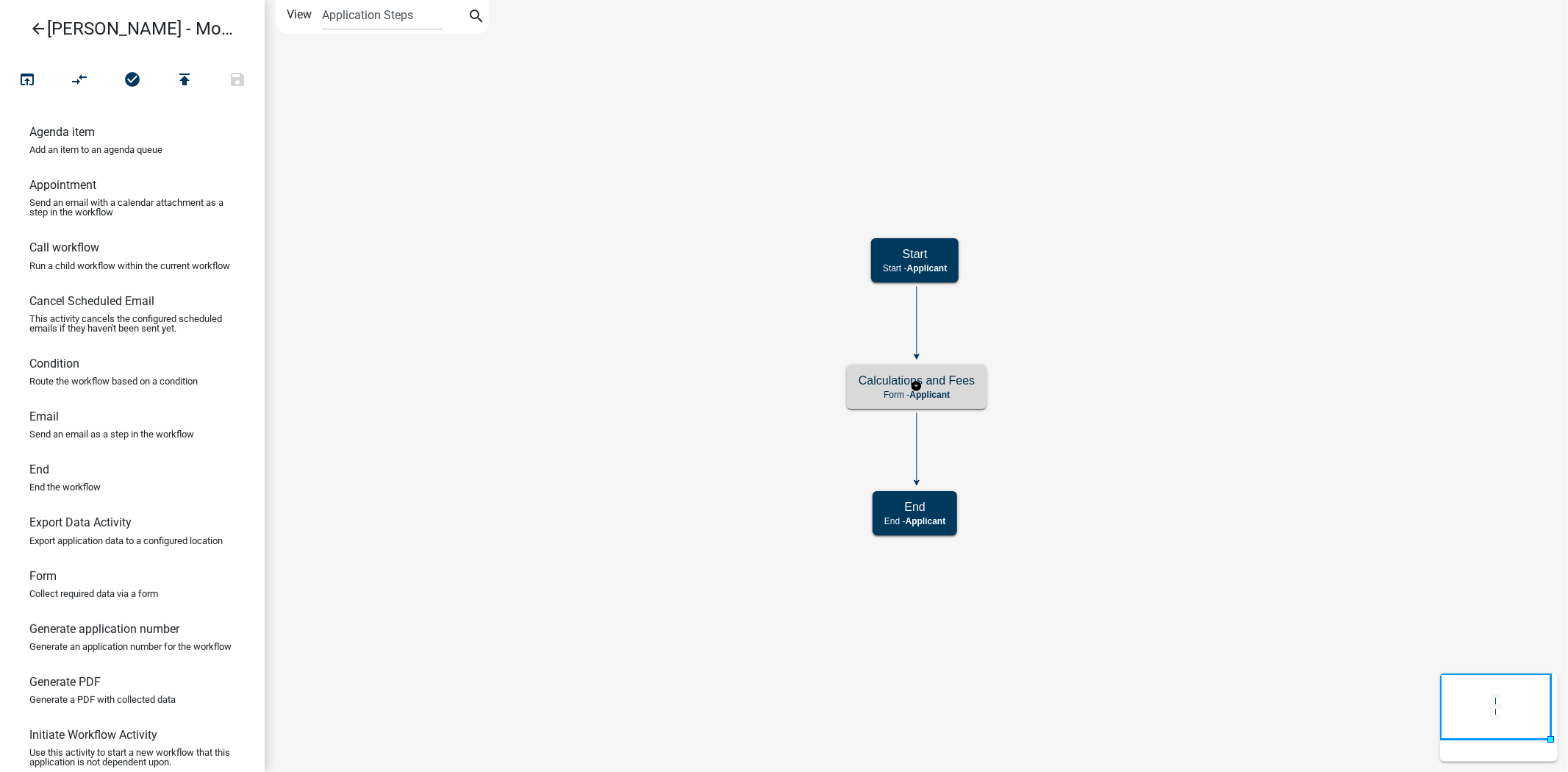
click at [855, 385] on div "Calculations and Fees Form - Applicant" at bounding box center [917, 387] width 140 height 44
click at [856, 400] on div "Calculations and Fees Form - Applicant" at bounding box center [917, 387] width 140 height 44
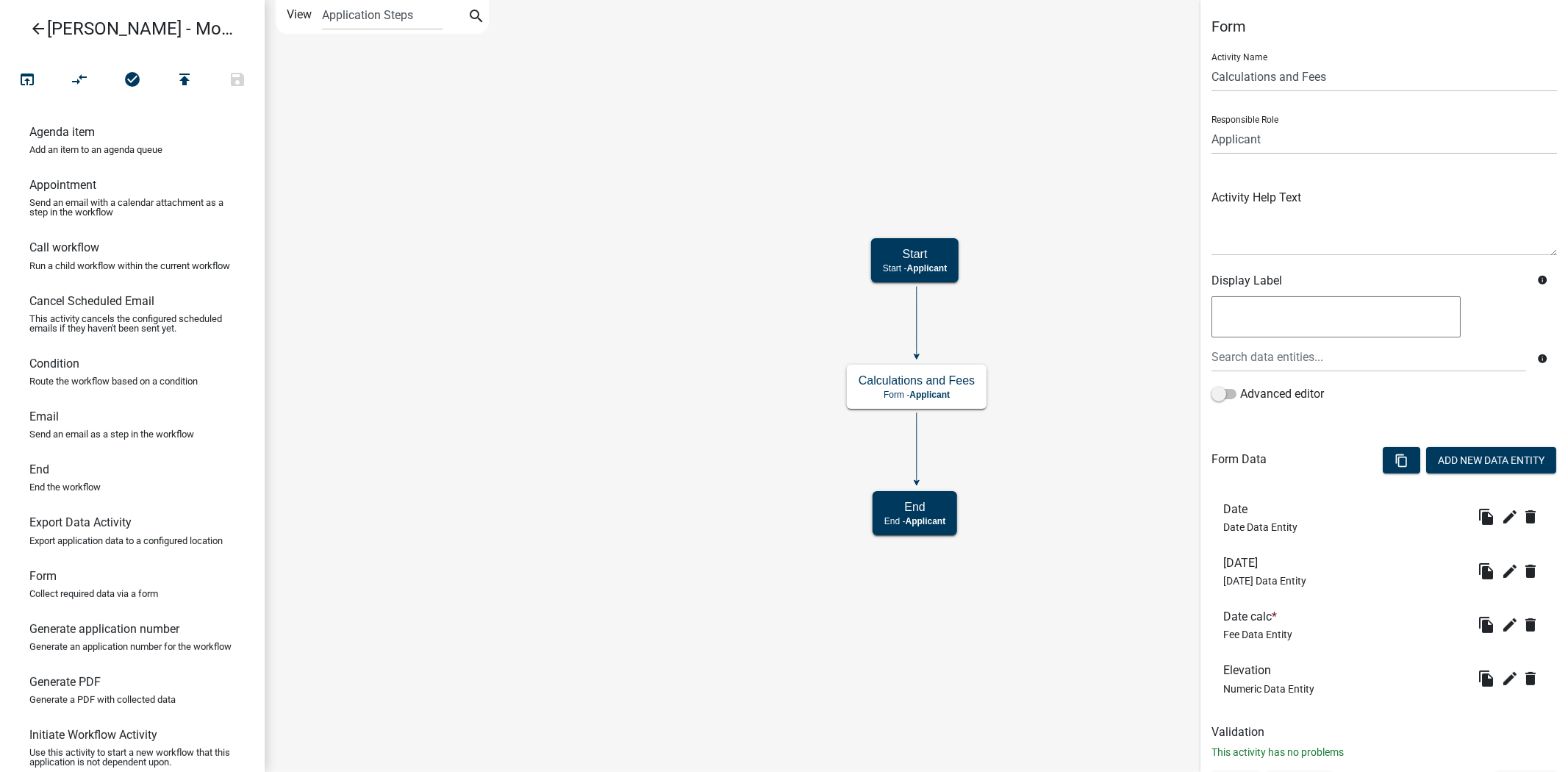
click at [40, 27] on icon "arrow_back" at bounding box center [38, 30] width 17 height 20
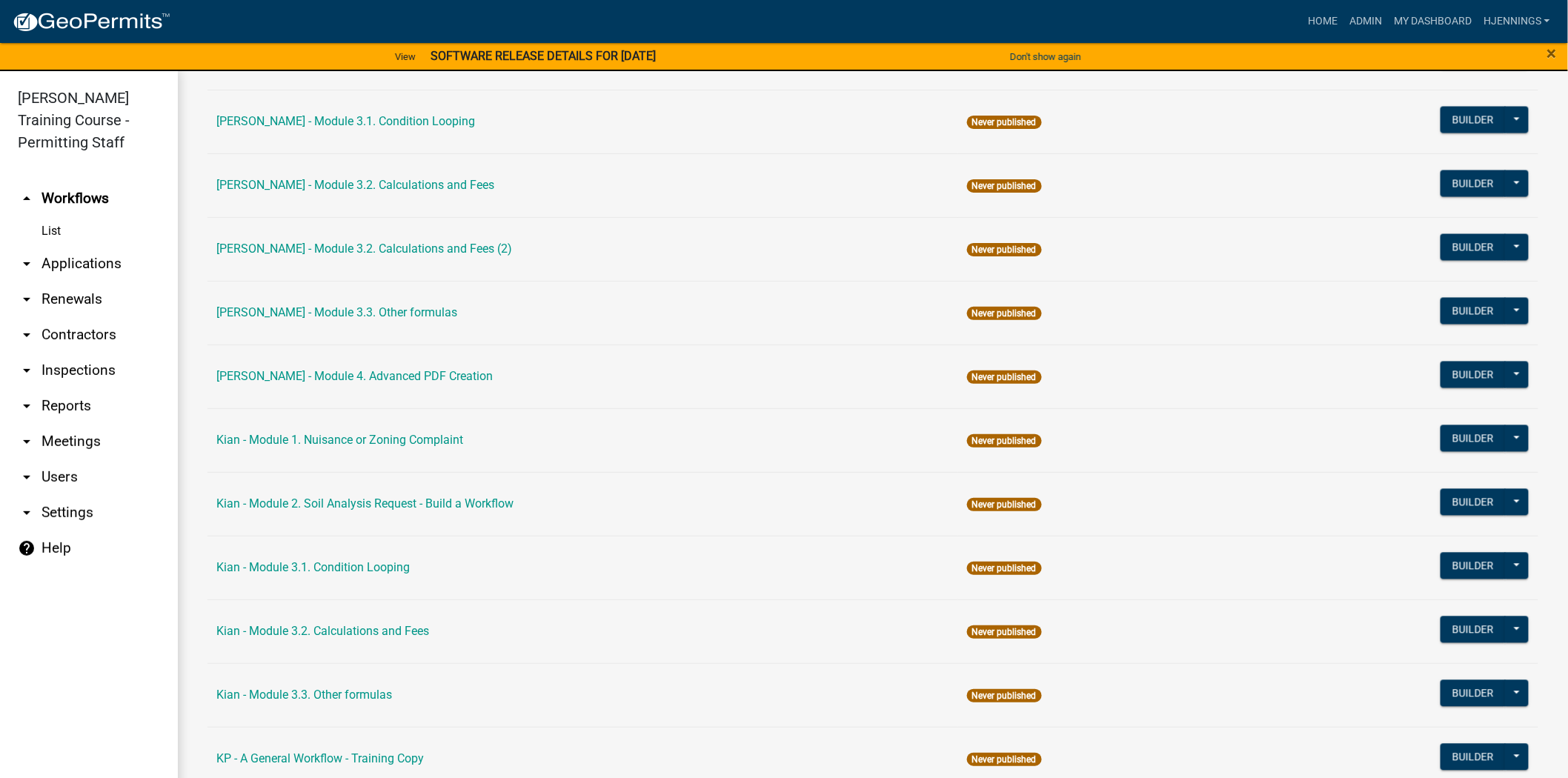
scroll to position [1050, 0]
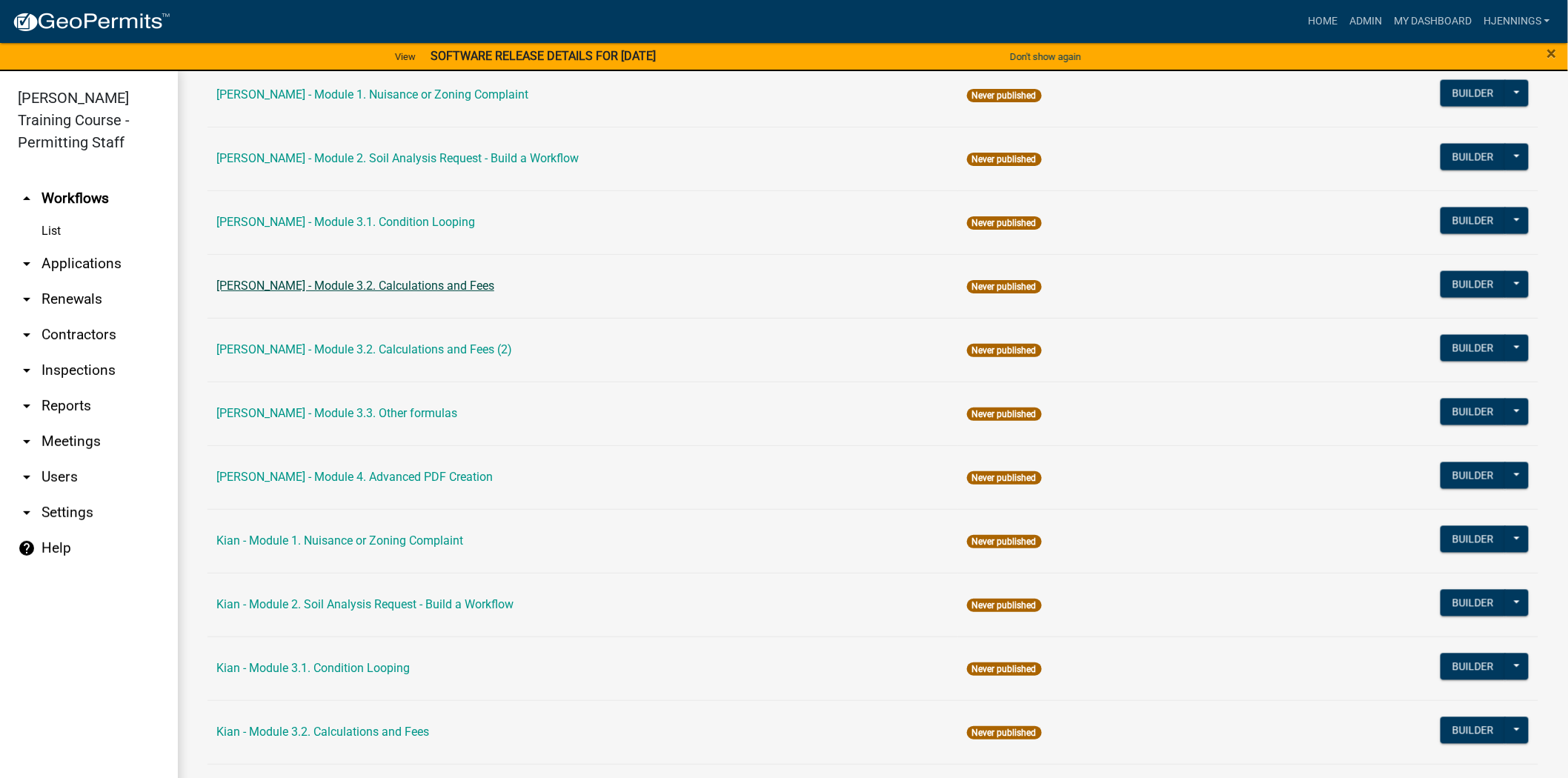
click at [331, 281] on link "[PERSON_NAME] - Module 3.2. Calculations and Fees" at bounding box center [356, 285] width 278 height 14
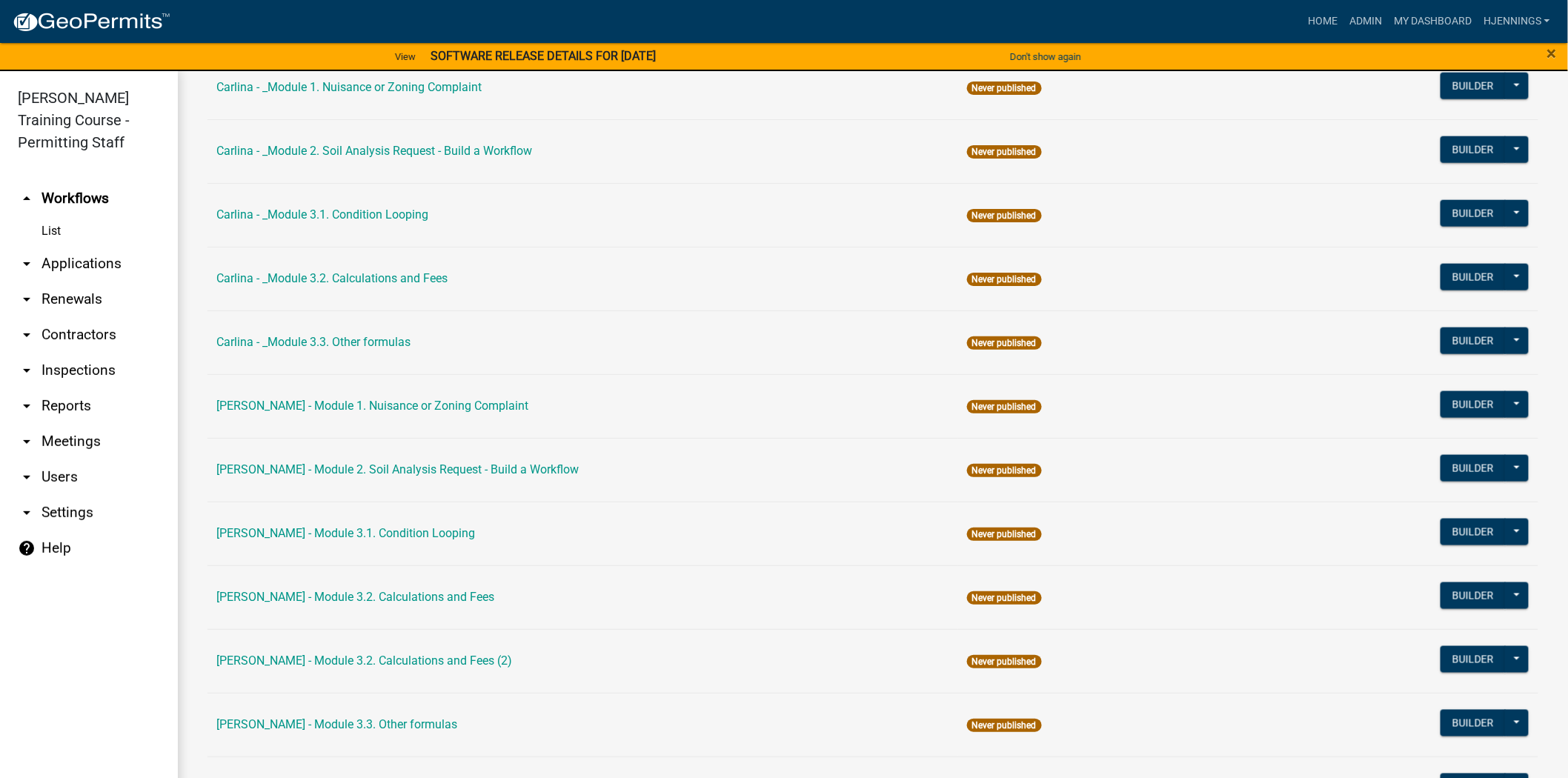
scroll to position [822, 0]
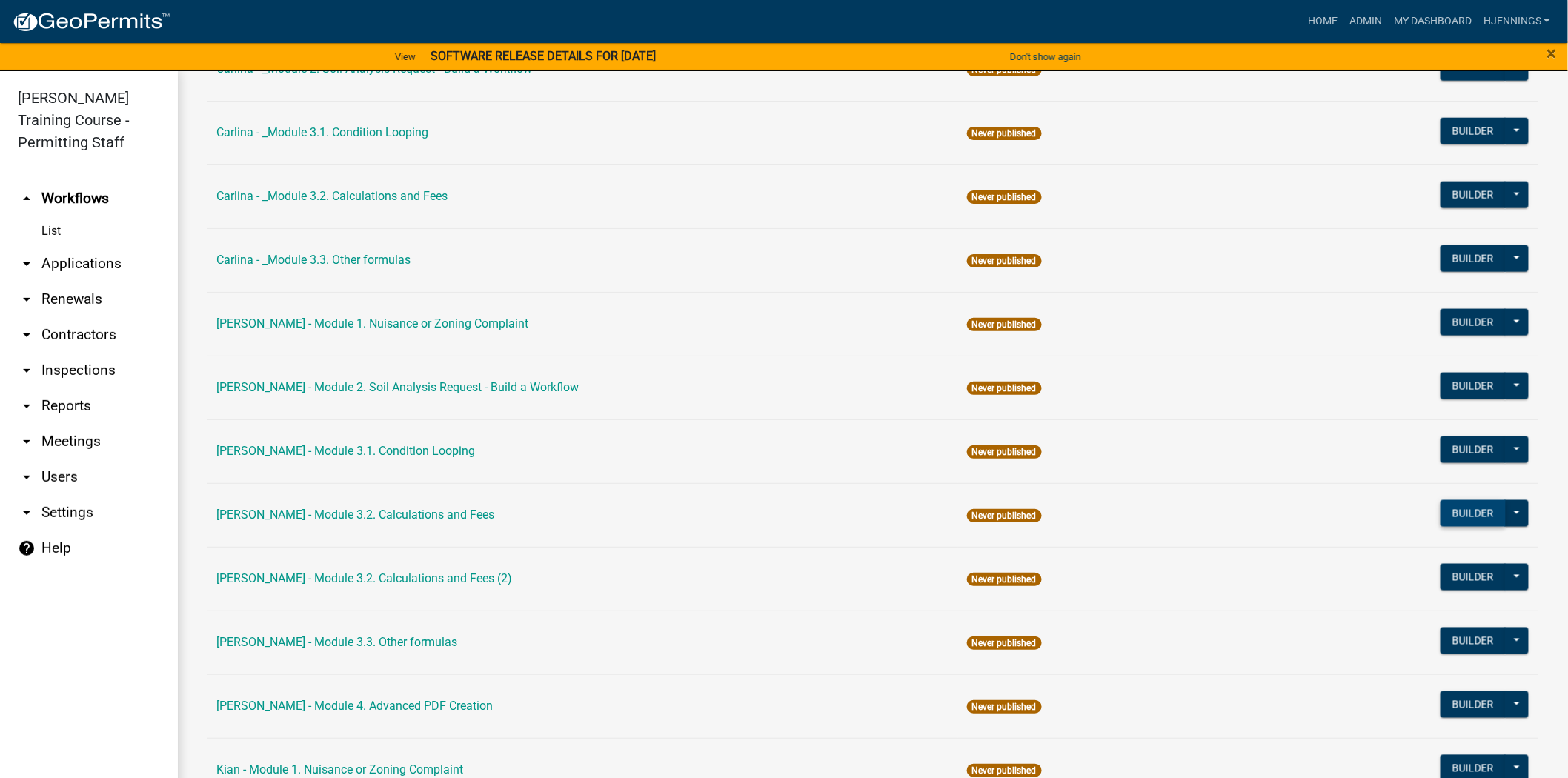
click at [1472, 512] on button "Builder" at bounding box center [1474, 513] width 65 height 27
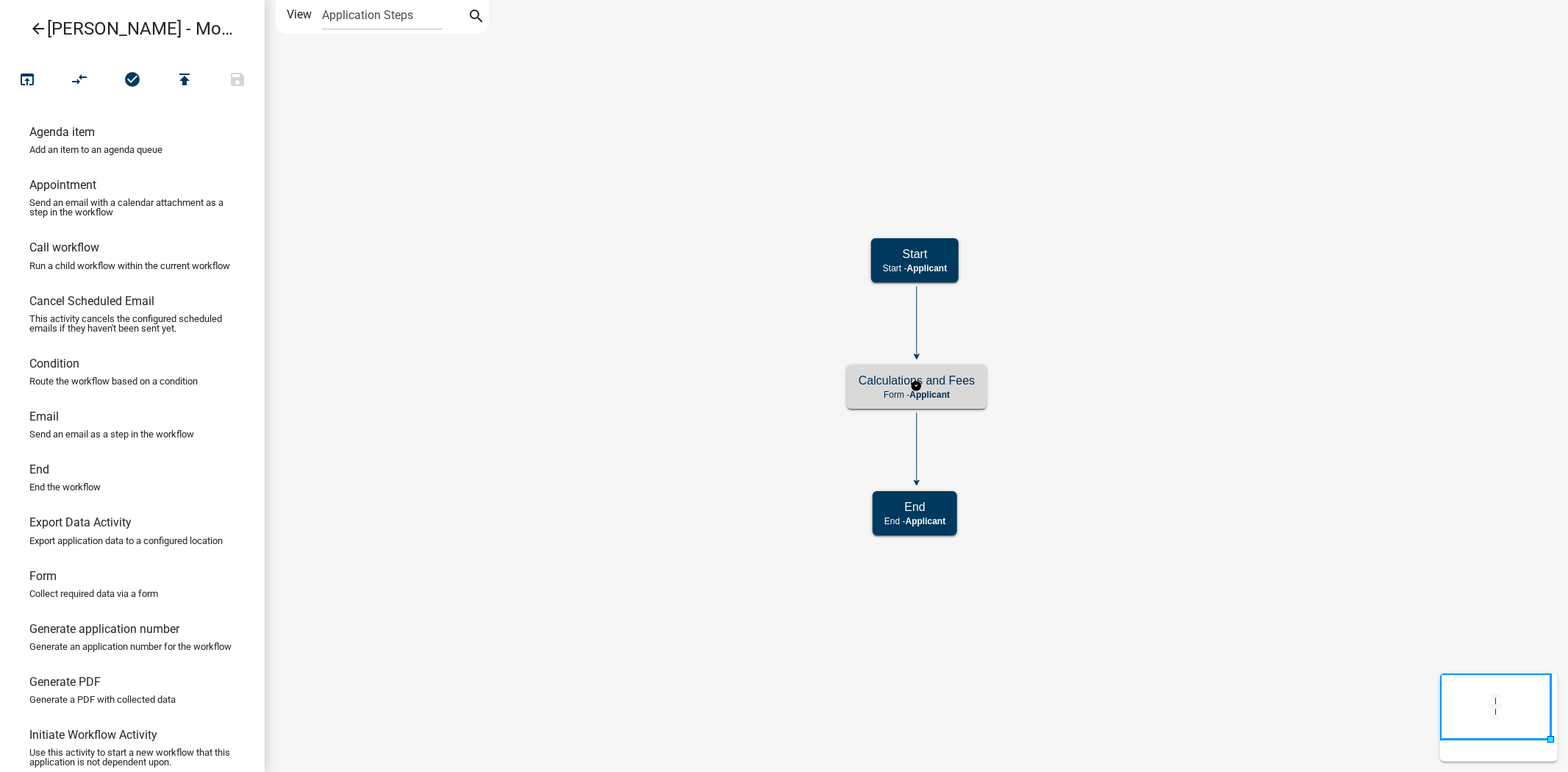
click at [870, 396] on p "Form - Applicant" at bounding box center [917, 394] width 116 height 10
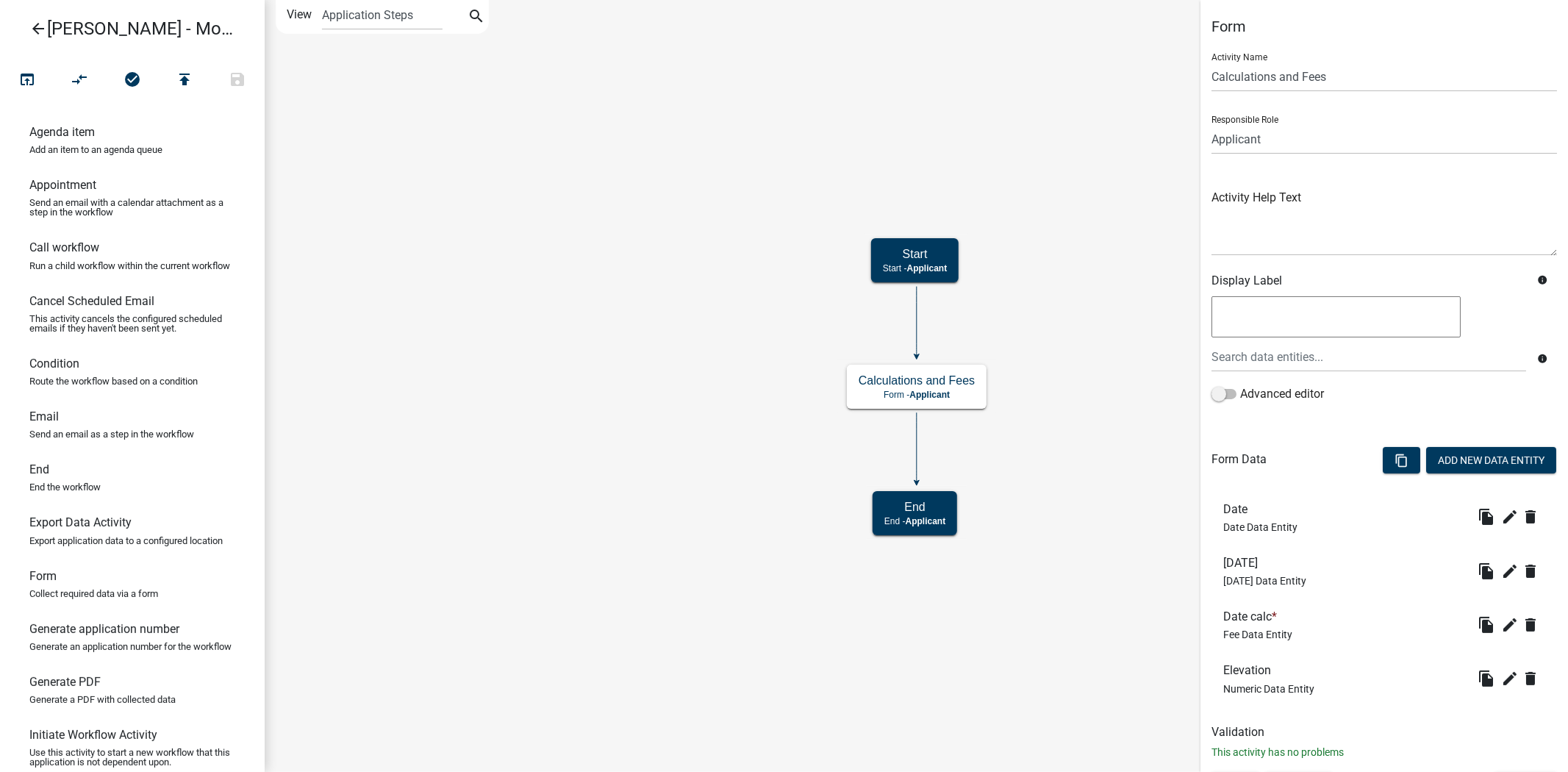
click at [20, 28] on link "arrow_back [PERSON_NAME] - Module 3.2. Calculations and Fees" at bounding box center [127, 28] width 230 height 34
click at [37, 28] on icon "arrow_back" at bounding box center [38, 30] width 17 height 20
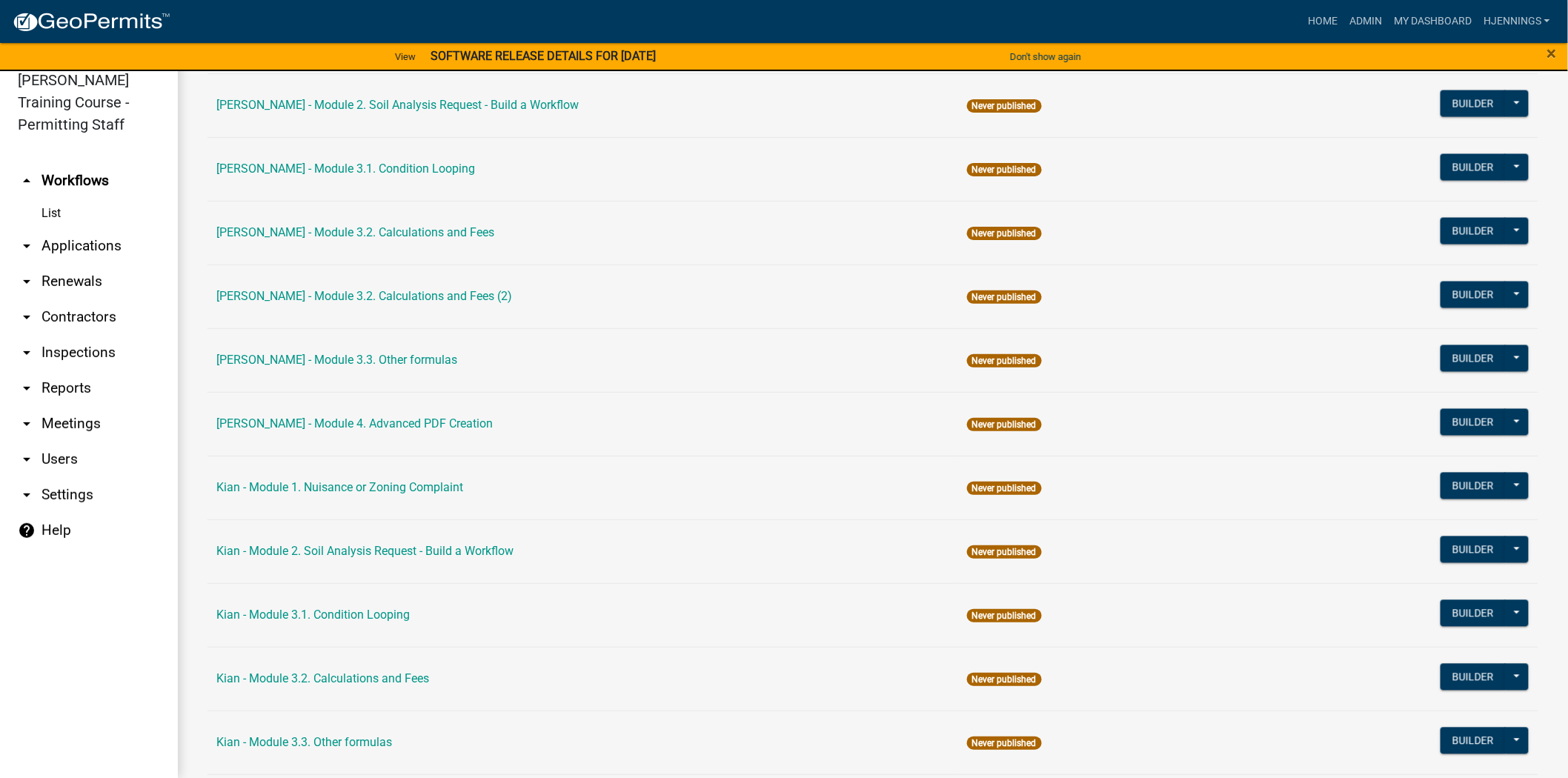
scroll to position [1088, 0]
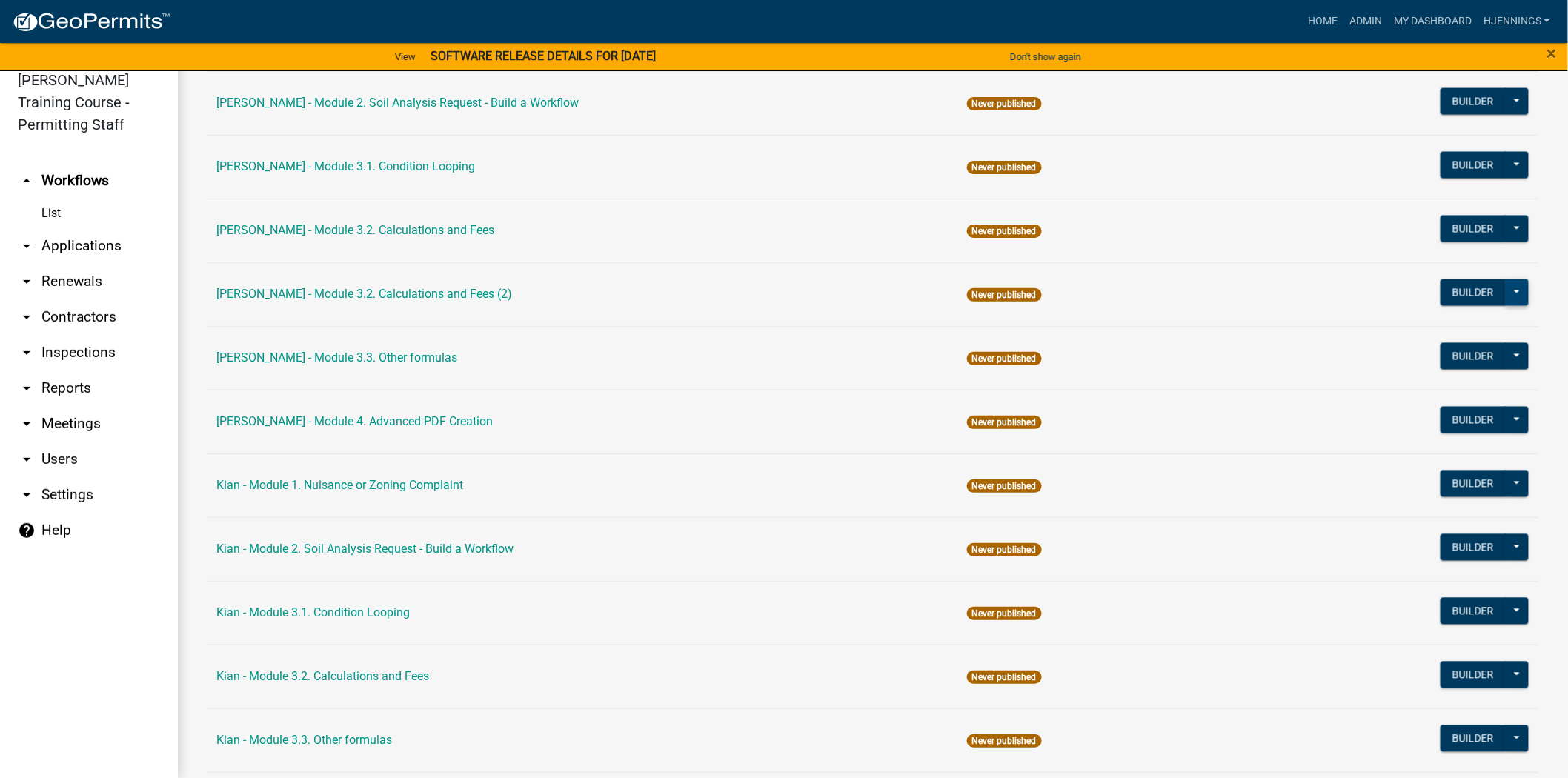
click at [1505, 287] on button at bounding box center [1517, 293] width 24 height 27
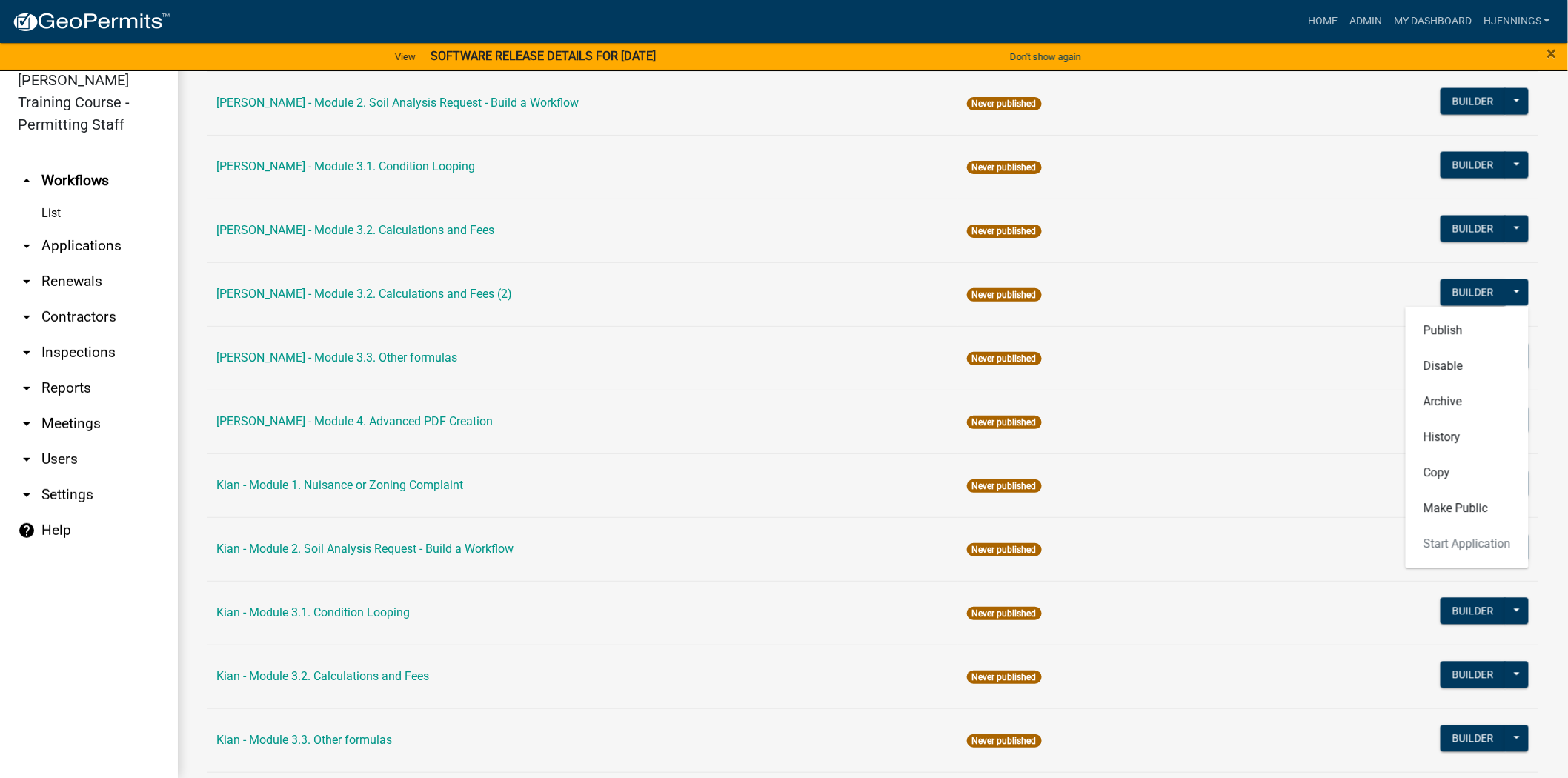
click at [569, 299] on td "[PERSON_NAME] - Module 3.2. Calculations and Fees (2)" at bounding box center [583, 294] width 751 height 64
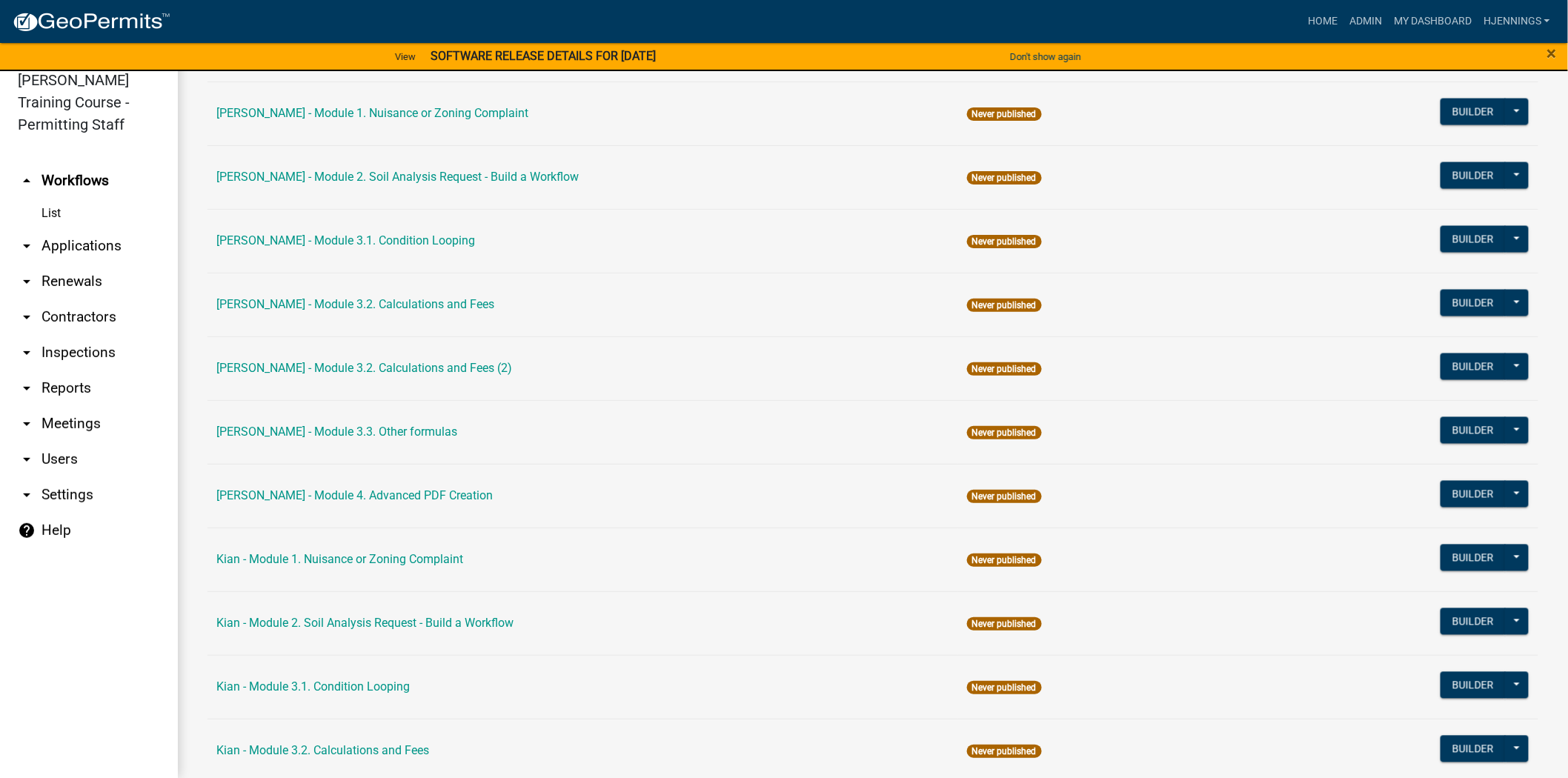
scroll to position [1011, 0]
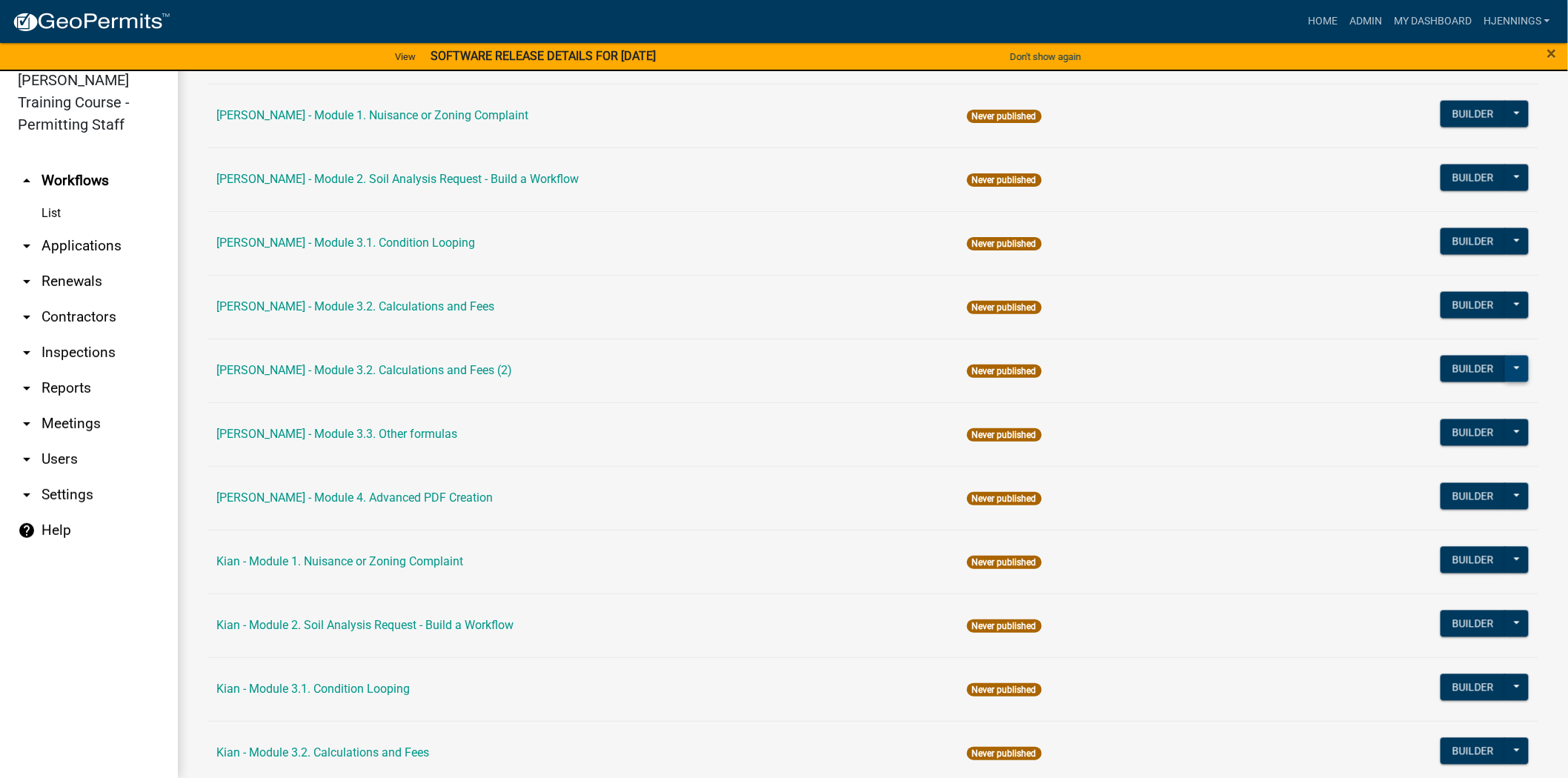
click at [1511, 375] on button at bounding box center [1517, 369] width 24 height 27
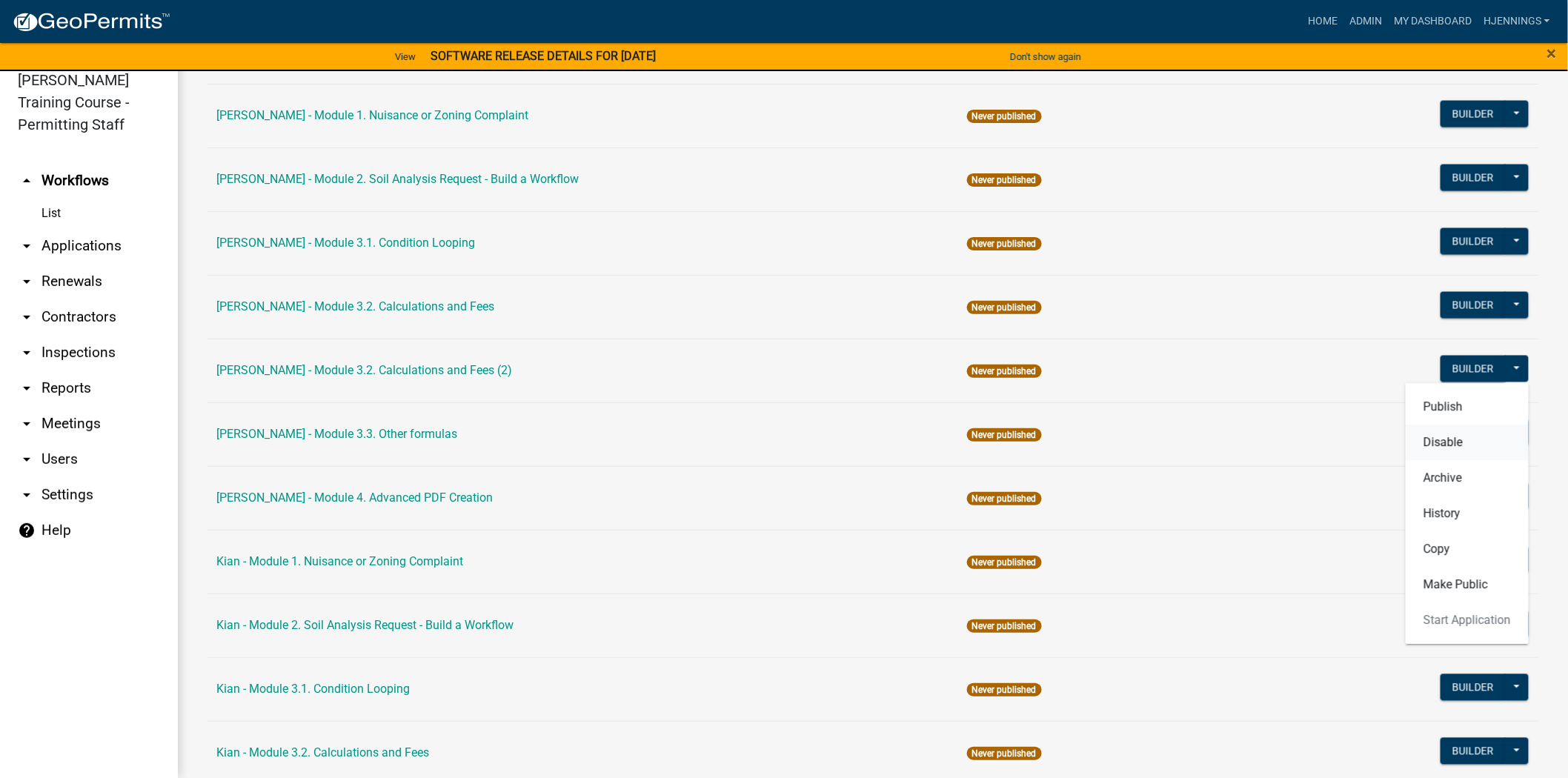
click at [1427, 441] on button "Disable" at bounding box center [1467, 443] width 123 height 35
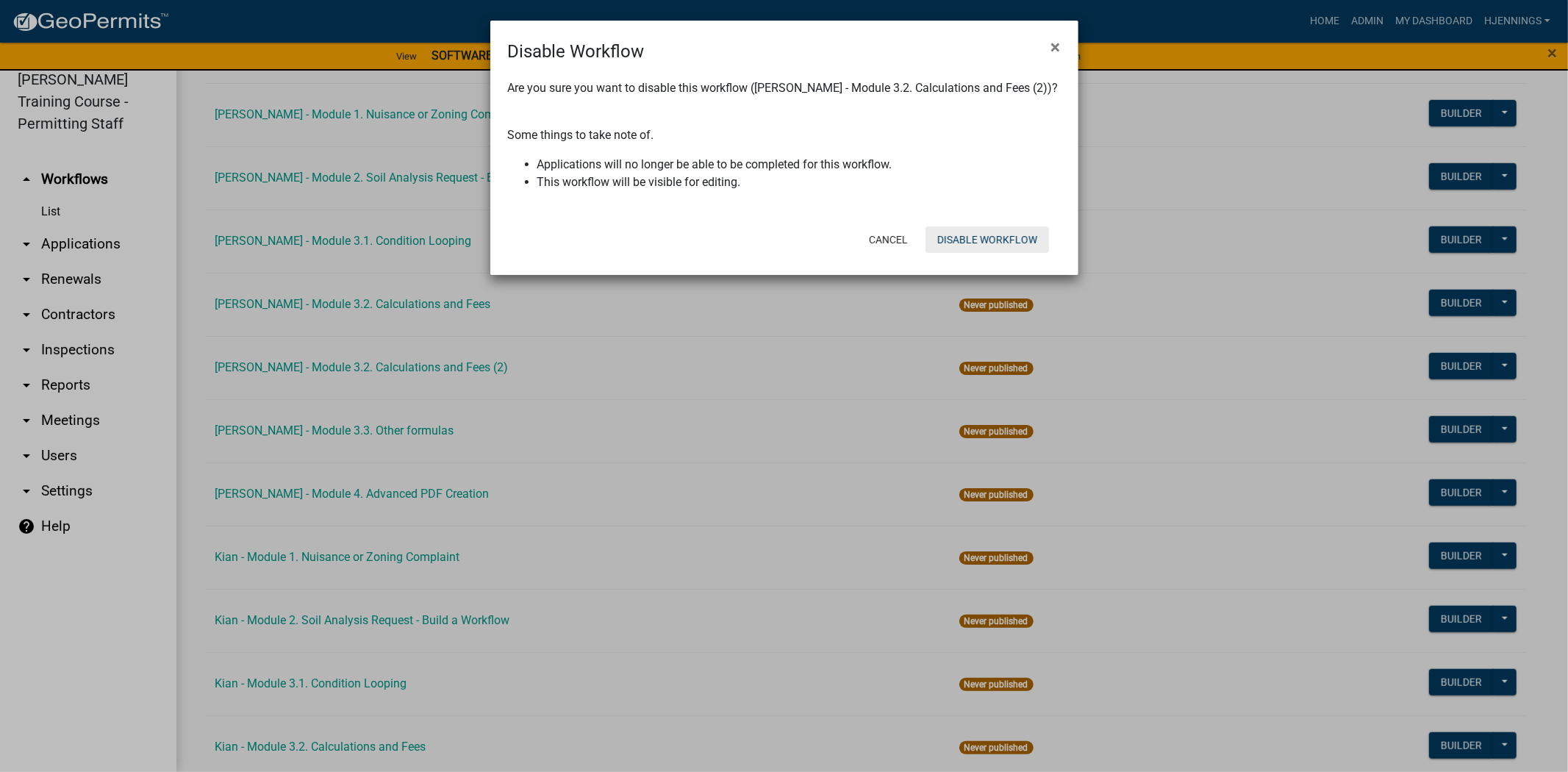
click at [981, 237] on button "Disable Workflow" at bounding box center [987, 239] width 123 height 27
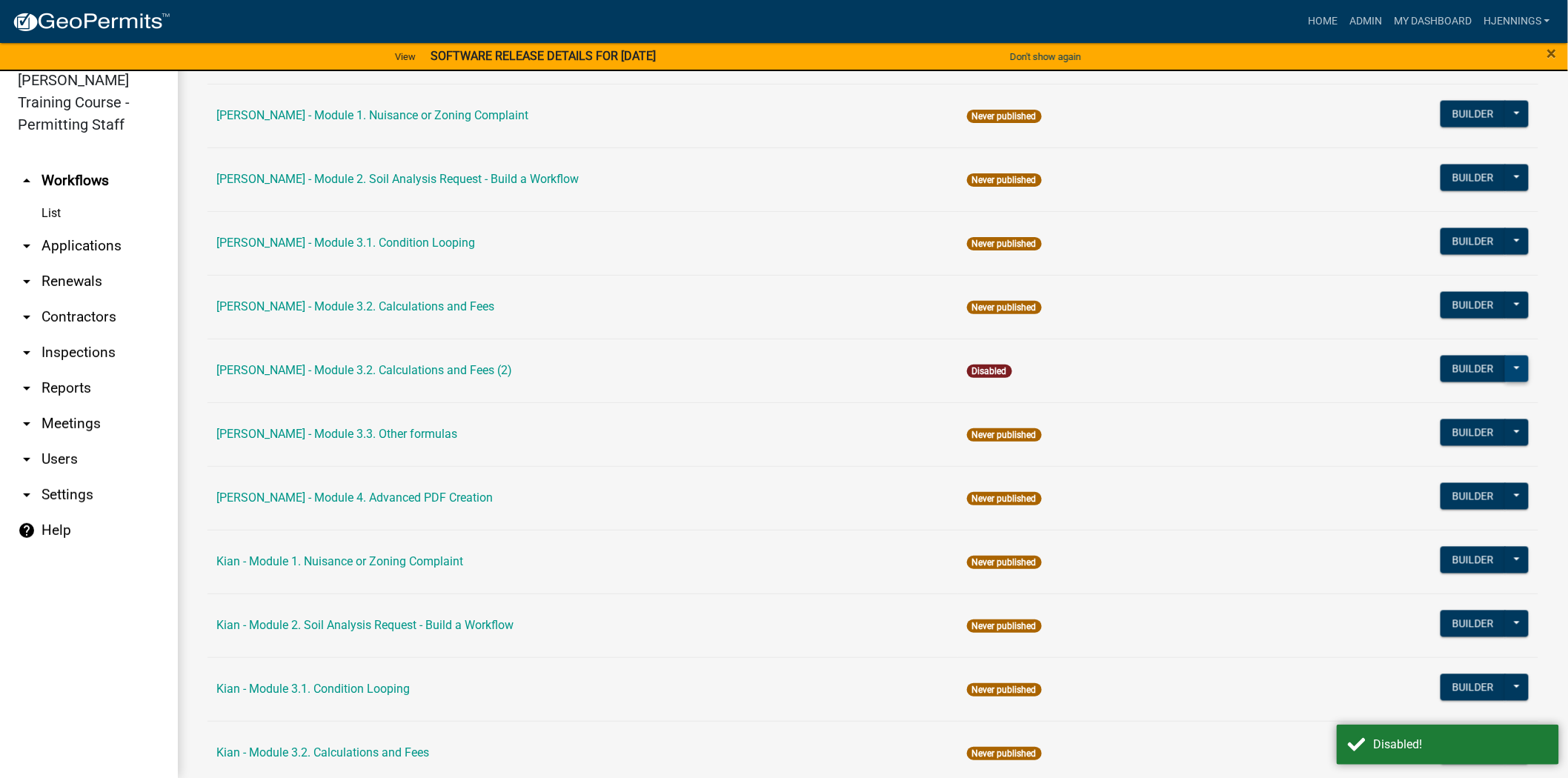
click at [1506, 373] on button at bounding box center [1517, 369] width 24 height 27
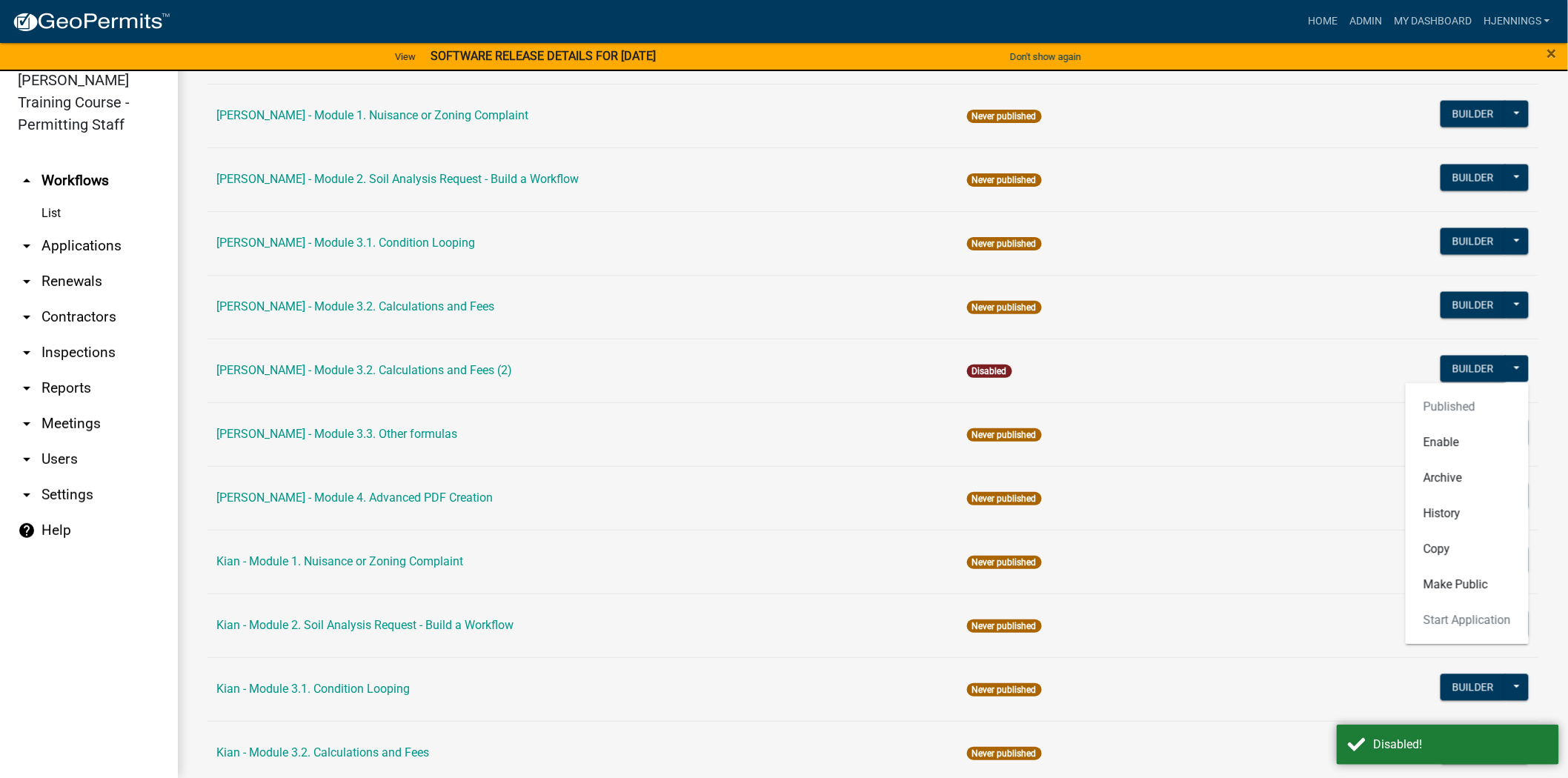
click at [1162, 383] on td "Disabled" at bounding box center [1144, 370] width 371 height 64
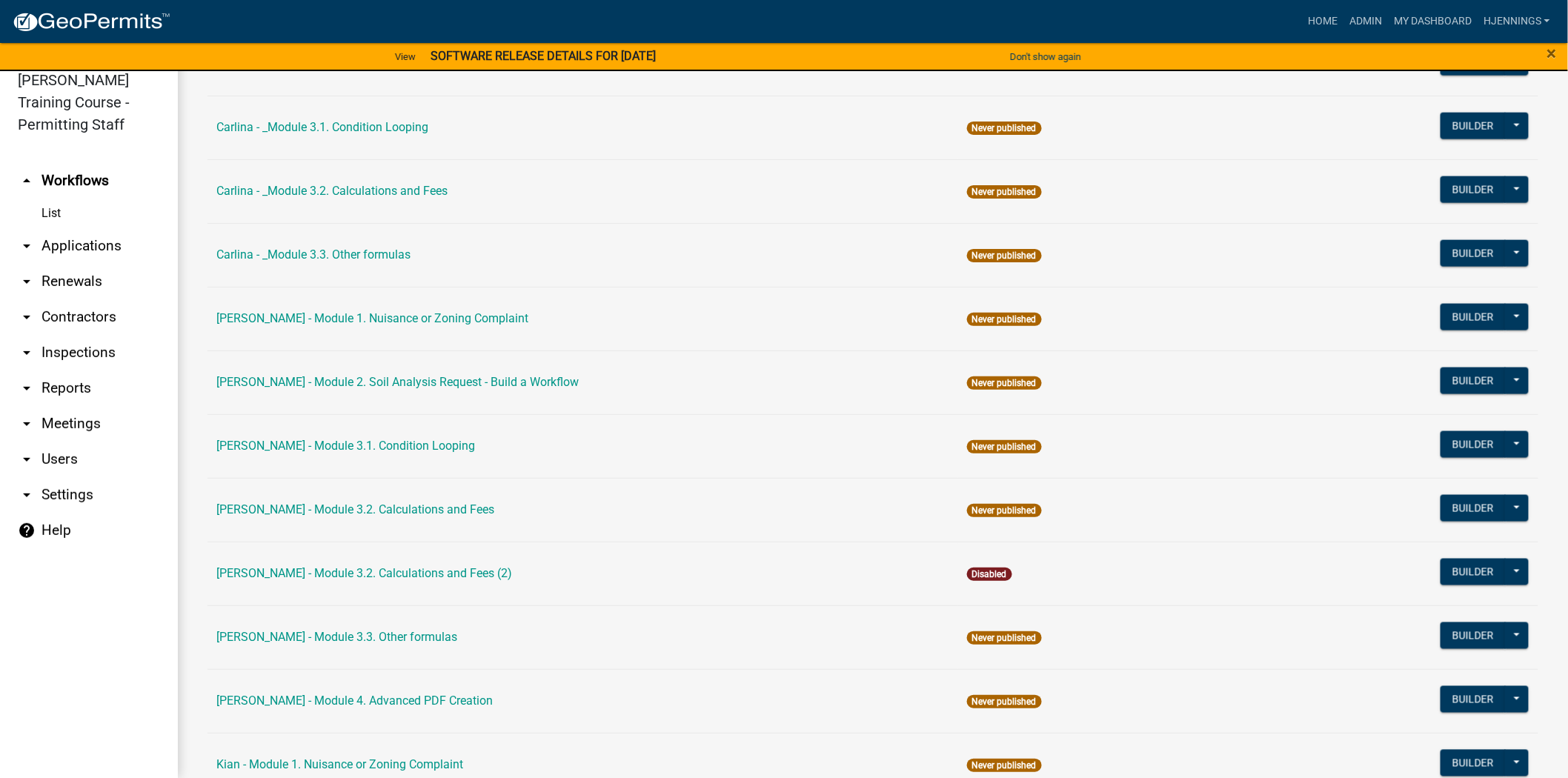
scroll to position [784, 0]
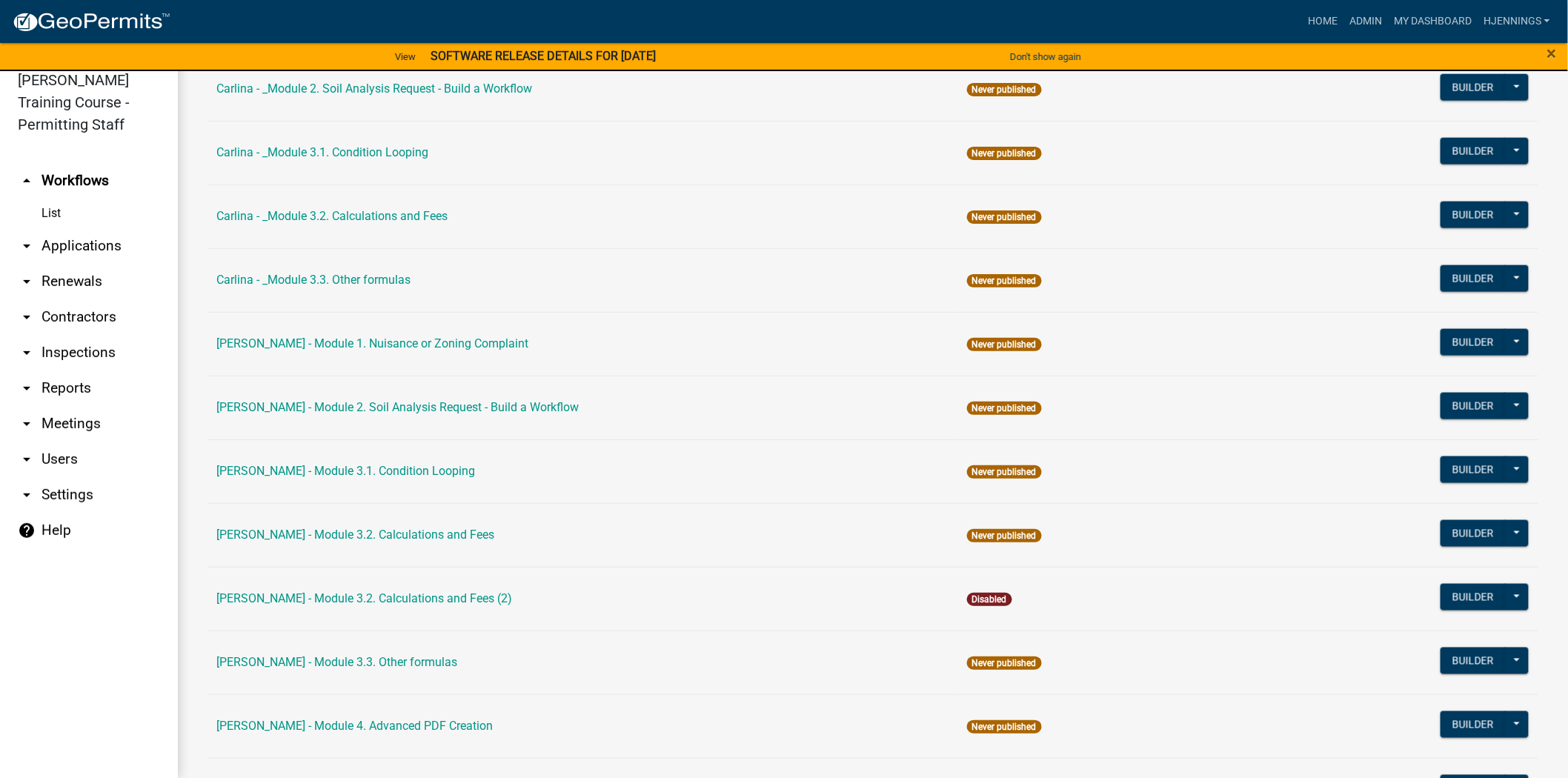
click at [1523, 603] on td "Builder Published Enable Archive History Copy Make Public Start Application" at bounding box center [1435, 598] width 209 height 64
click at [1514, 603] on button at bounding box center [1517, 597] width 24 height 27
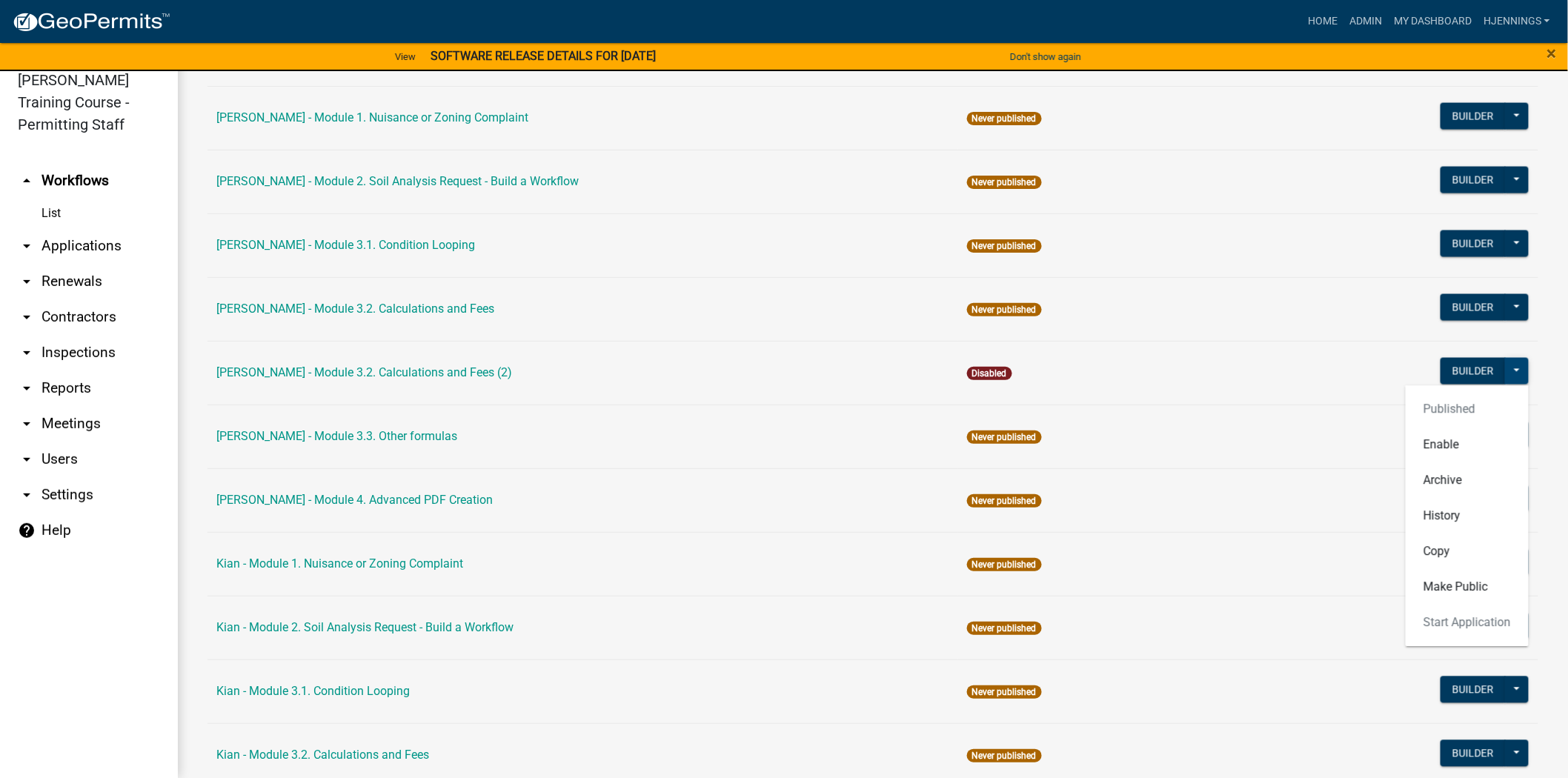
scroll to position [1010, 0]
click at [1444, 484] on button "Archive" at bounding box center [1467, 480] width 123 height 35
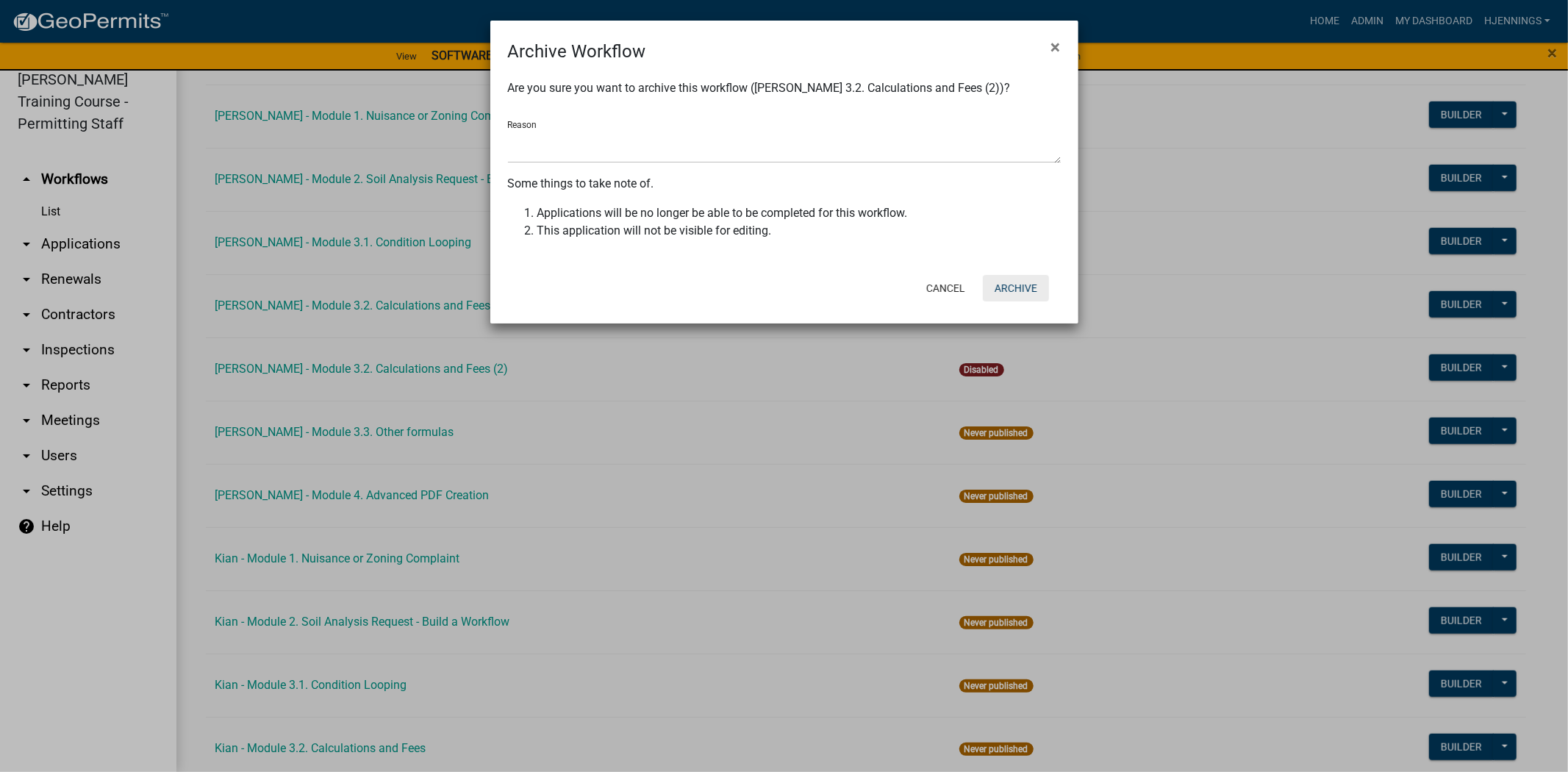
click at [1018, 285] on button "Archive" at bounding box center [1016, 288] width 66 height 27
